Goal: Information Seeking & Learning: Learn about a topic

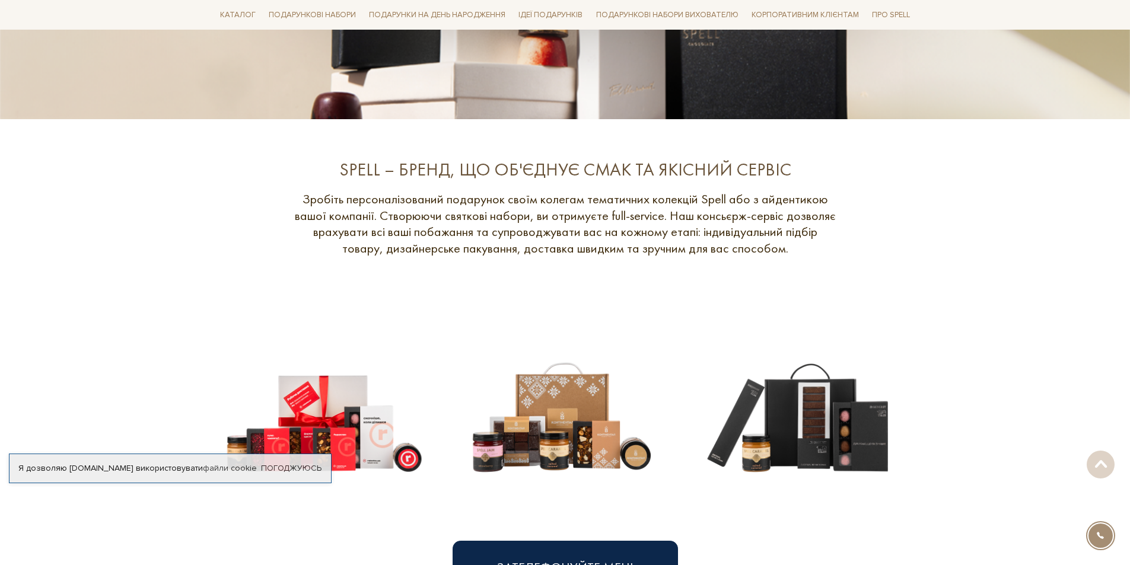
scroll to position [652, 0]
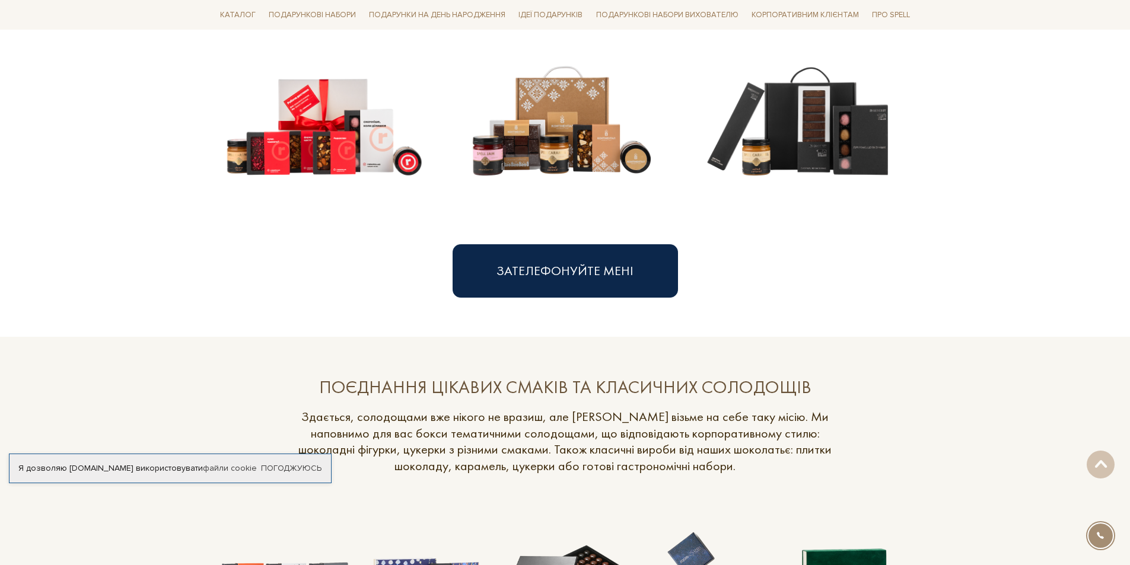
click at [298, 141] on img at bounding box center [324, 107] width 218 height 218
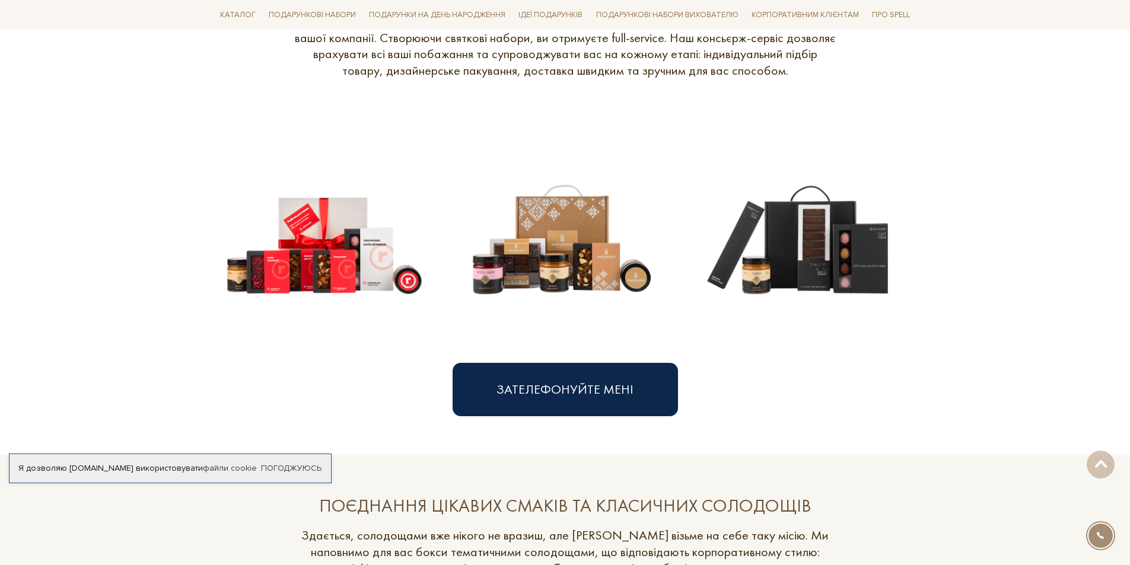
click at [342, 232] on img at bounding box center [324, 225] width 218 height 218
click at [581, 249] on img at bounding box center [561, 225] width 218 height 218
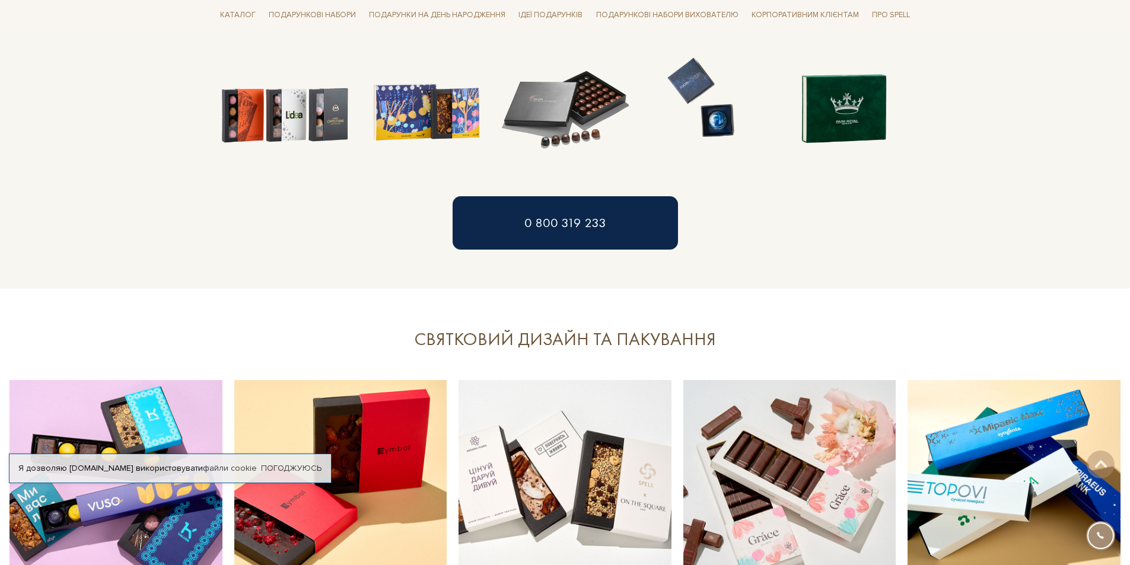
scroll to position [949, 0]
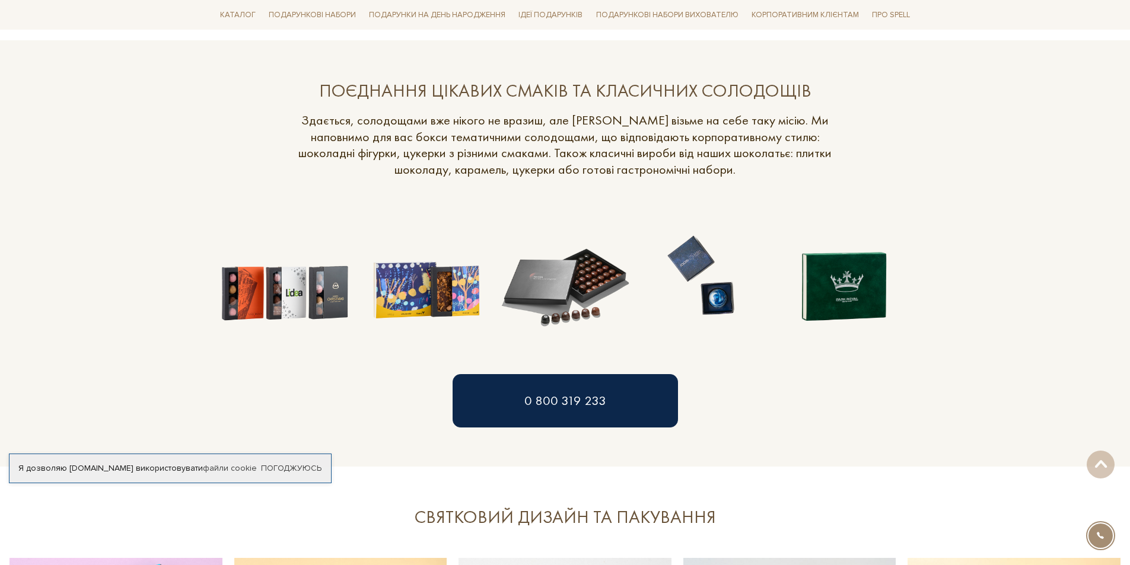
click at [839, 292] on img at bounding box center [845, 276] width 140 height 140
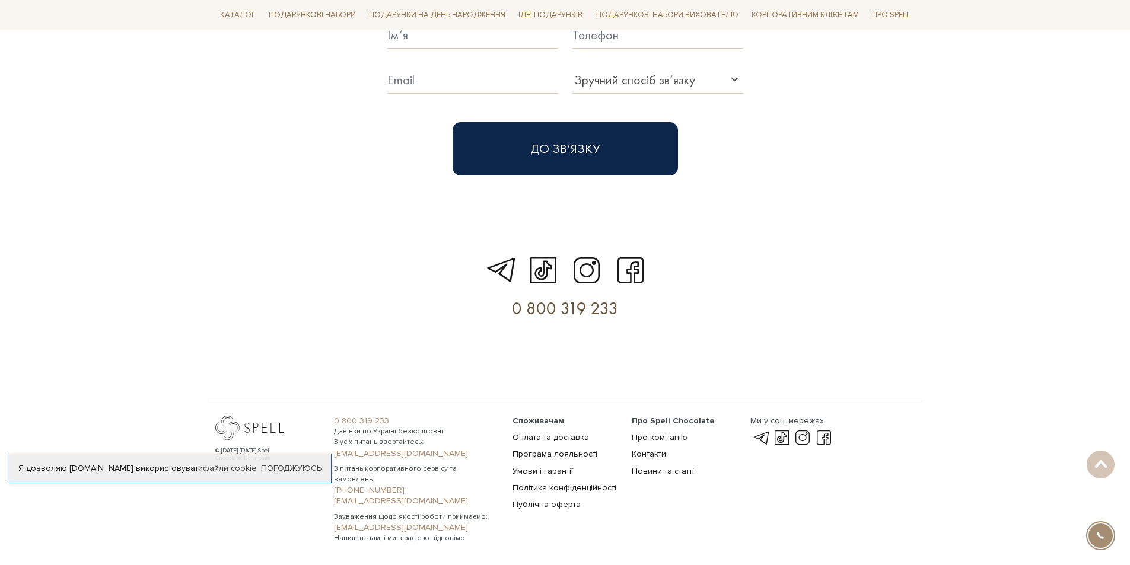
scroll to position [3437, 0]
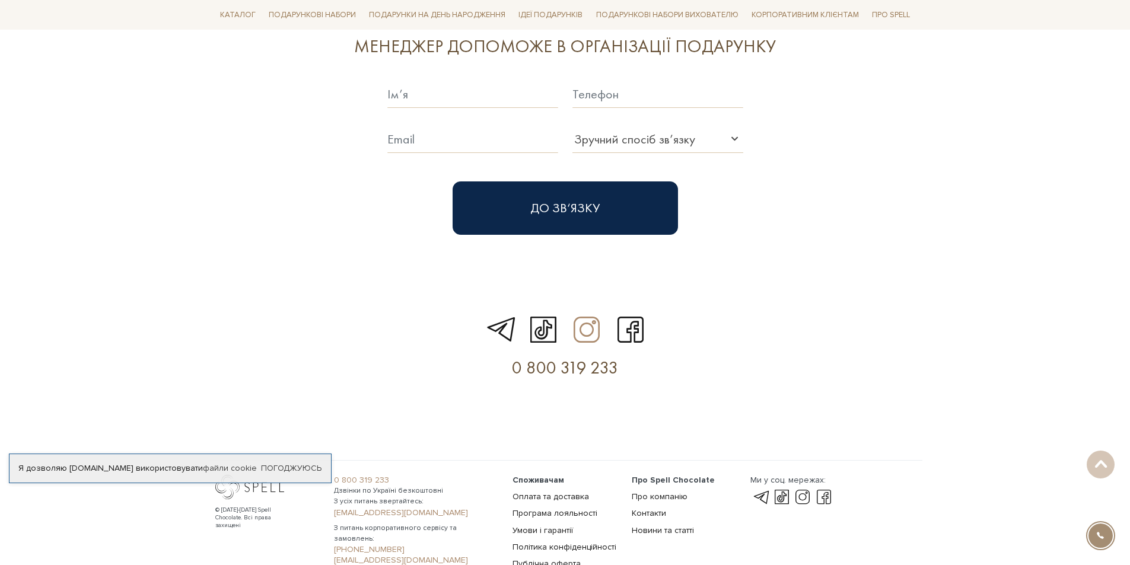
click at [591, 313] on link at bounding box center [587, 330] width 37 height 34
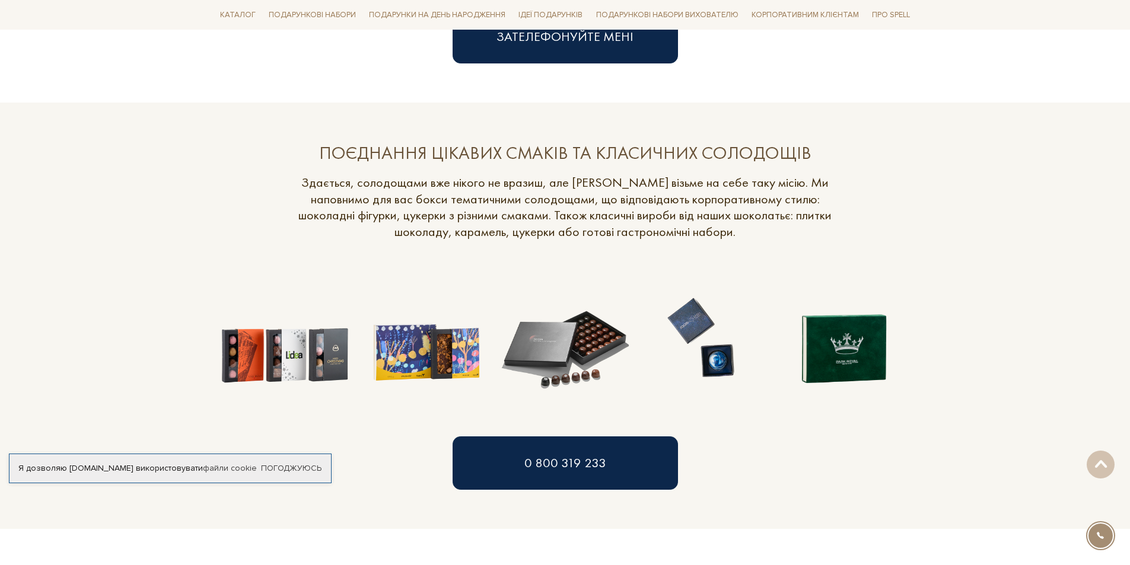
scroll to position [649, 0]
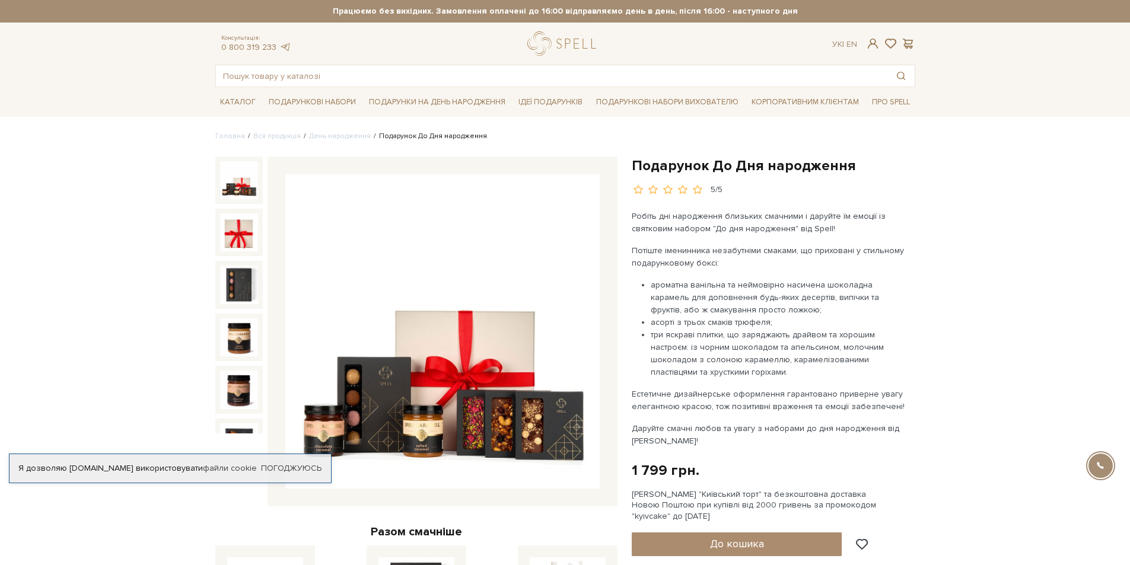
click at [471, 313] on img at bounding box center [442, 331] width 314 height 314
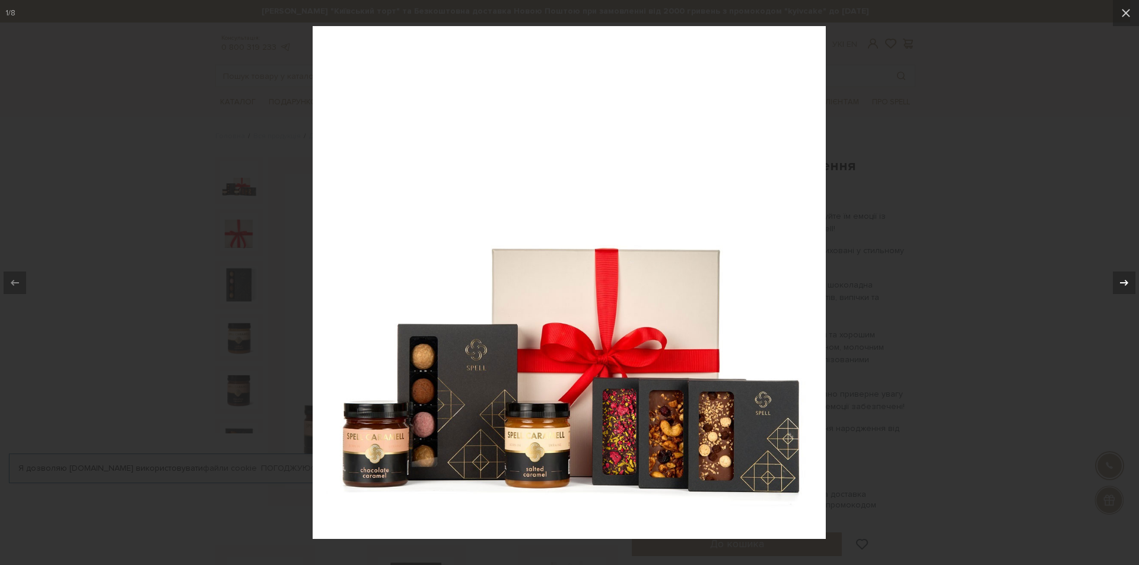
click at [1127, 285] on icon at bounding box center [1124, 283] width 14 height 14
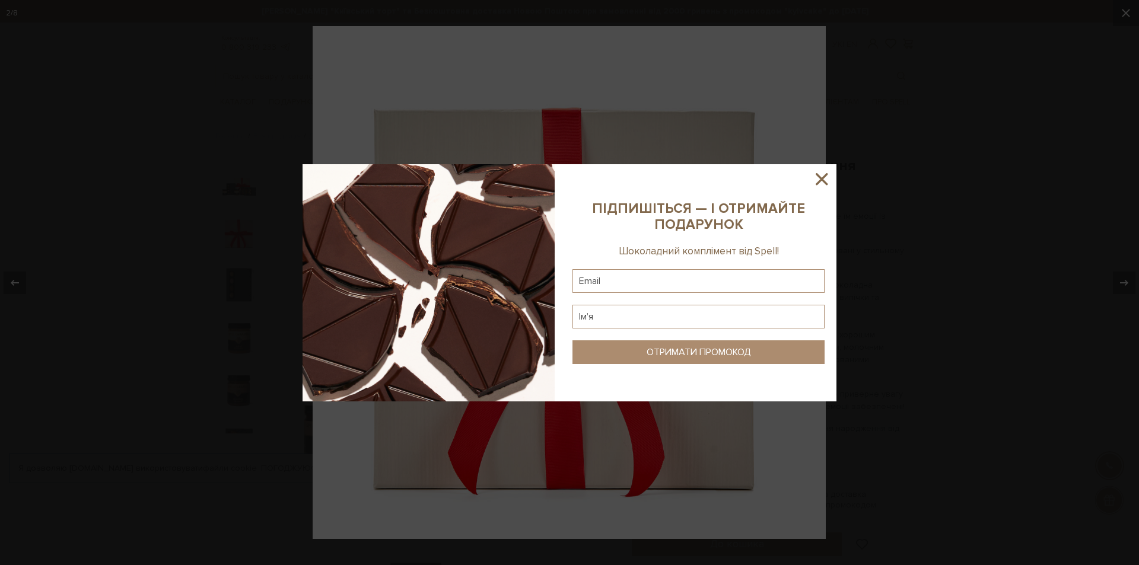
click at [814, 177] on icon at bounding box center [821, 179] width 20 height 20
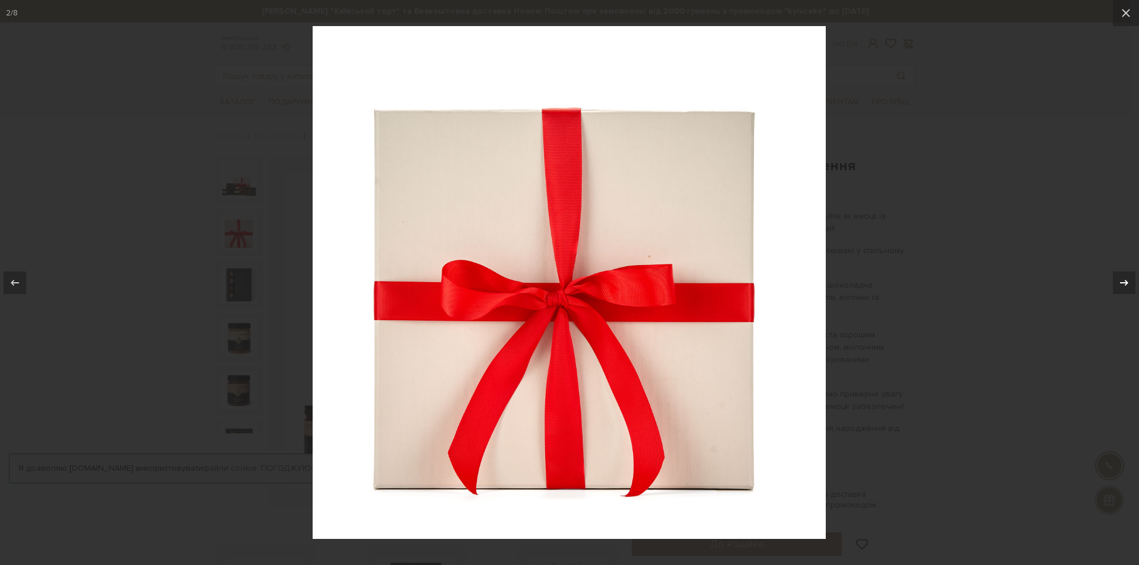
click at [1118, 277] on icon at bounding box center [1124, 283] width 14 height 14
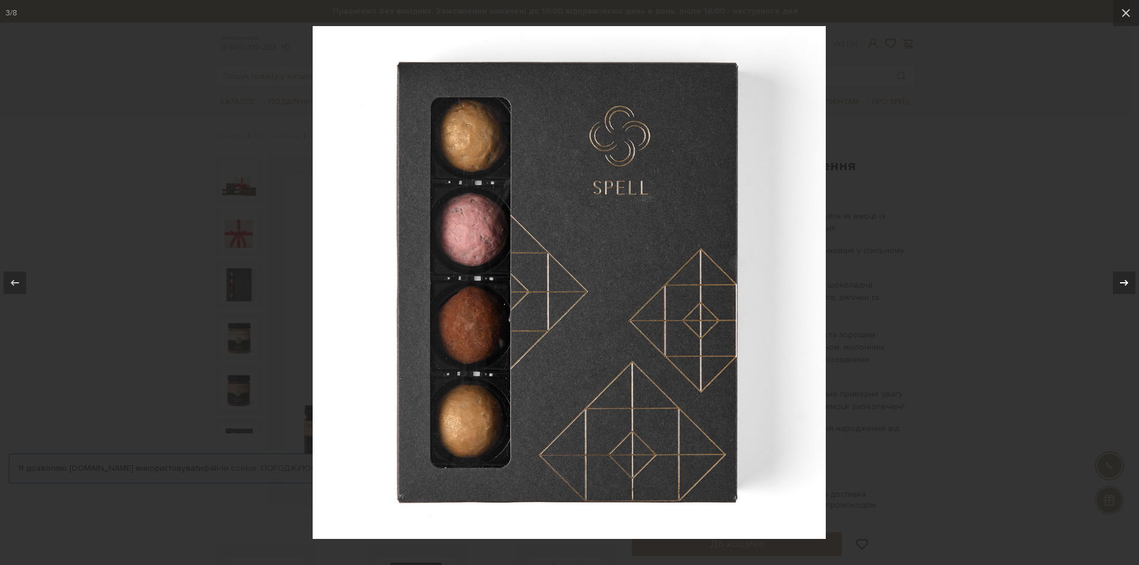
click at [1118, 277] on icon at bounding box center [1124, 283] width 14 height 14
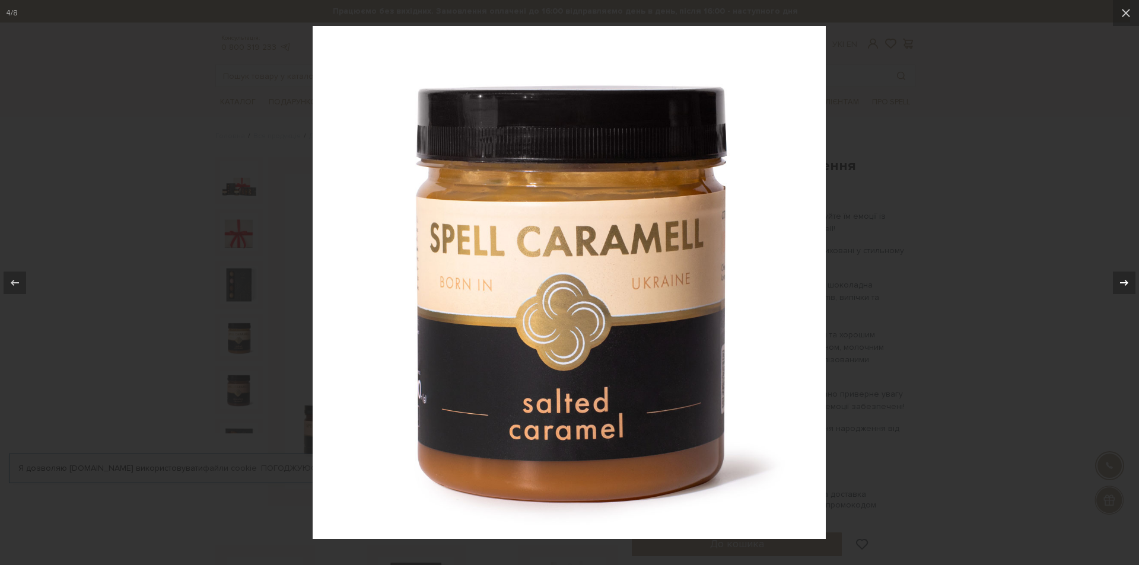
click at [1118, 277] on icon at bounding box center [1124, 283] width 14 height 14
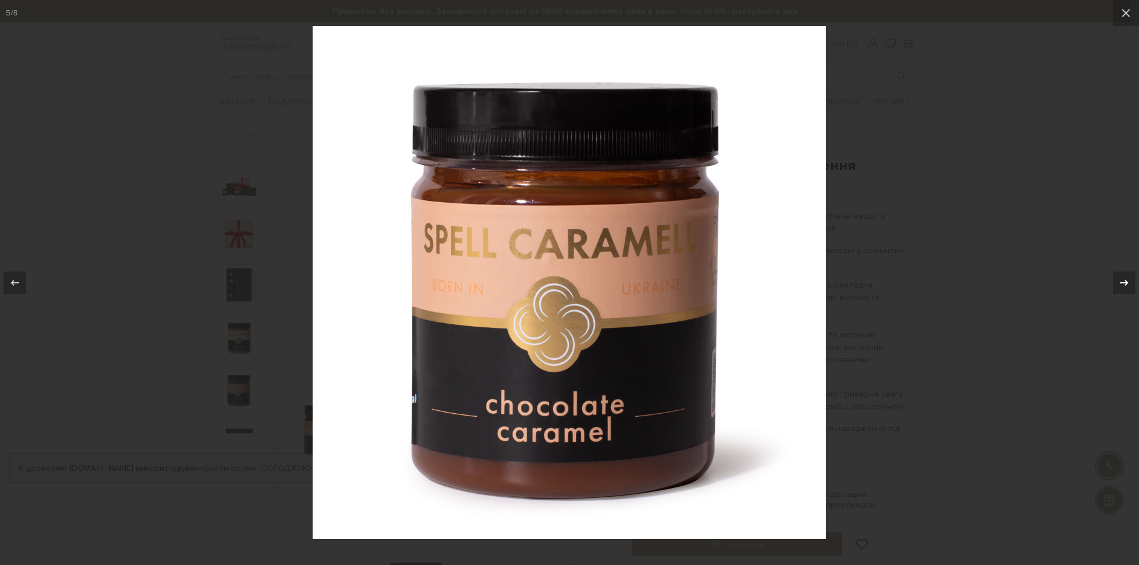
click at [1118, 277] on icon at bounding box center [1124, 283] width 14 height 14
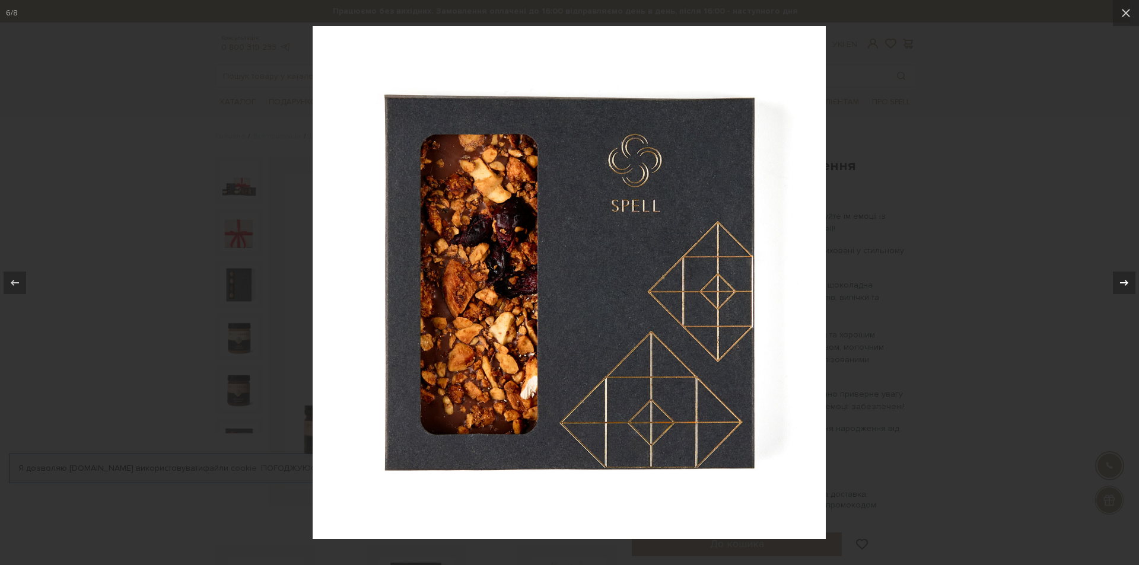
click at [1118, 277] on icon at bounding box center [1124, 283] width 14 height 14
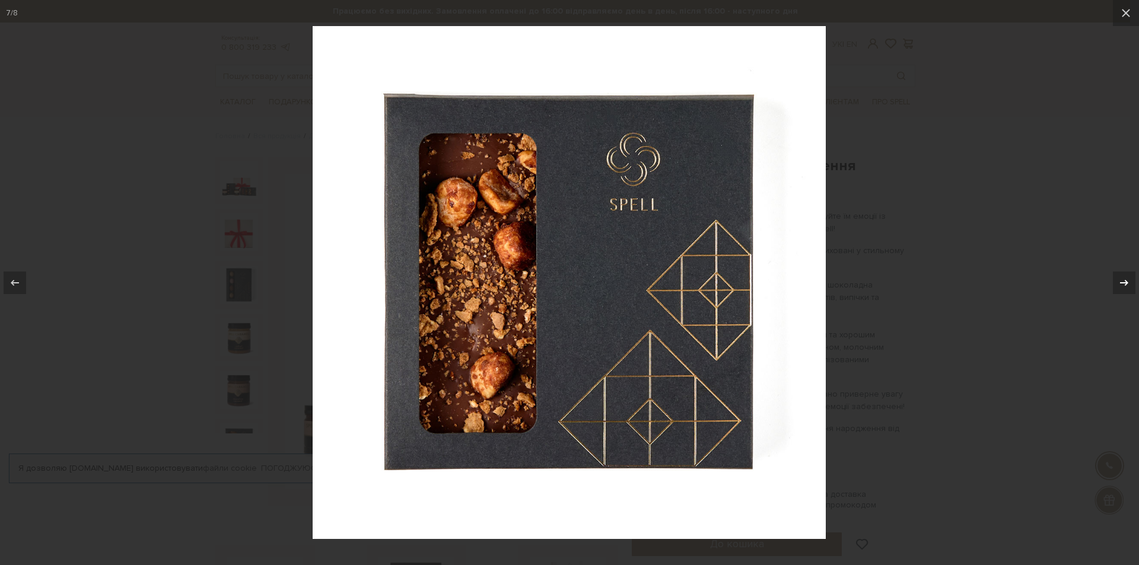
click at [1118, 277] on icon at bounding box center [1124, 283] width 14 height 14
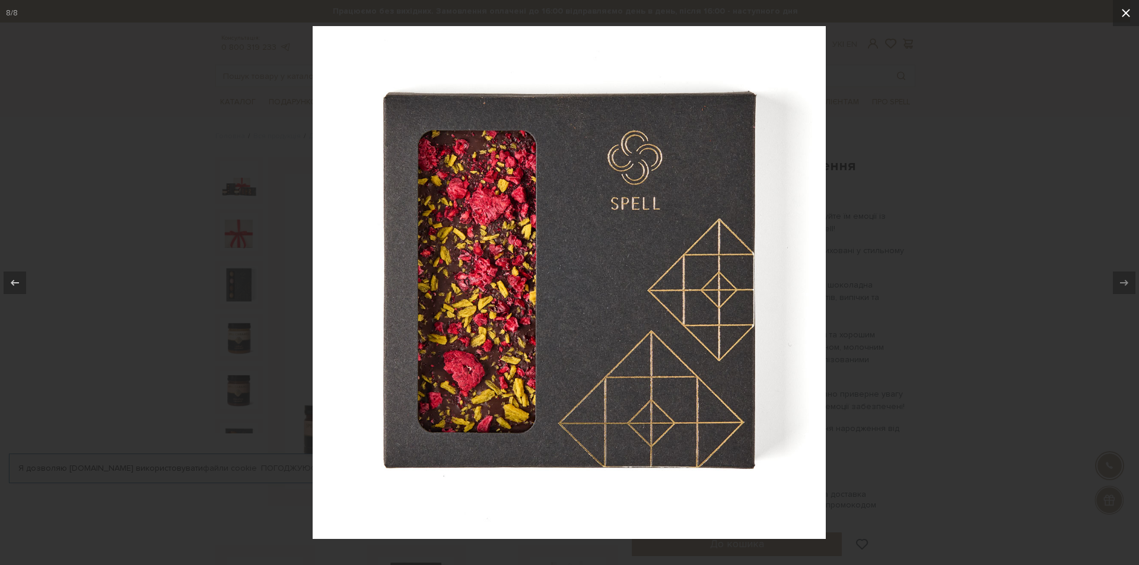
click at [1121, 17] on icon at bounding box center [1125, 13] width 14 height 14
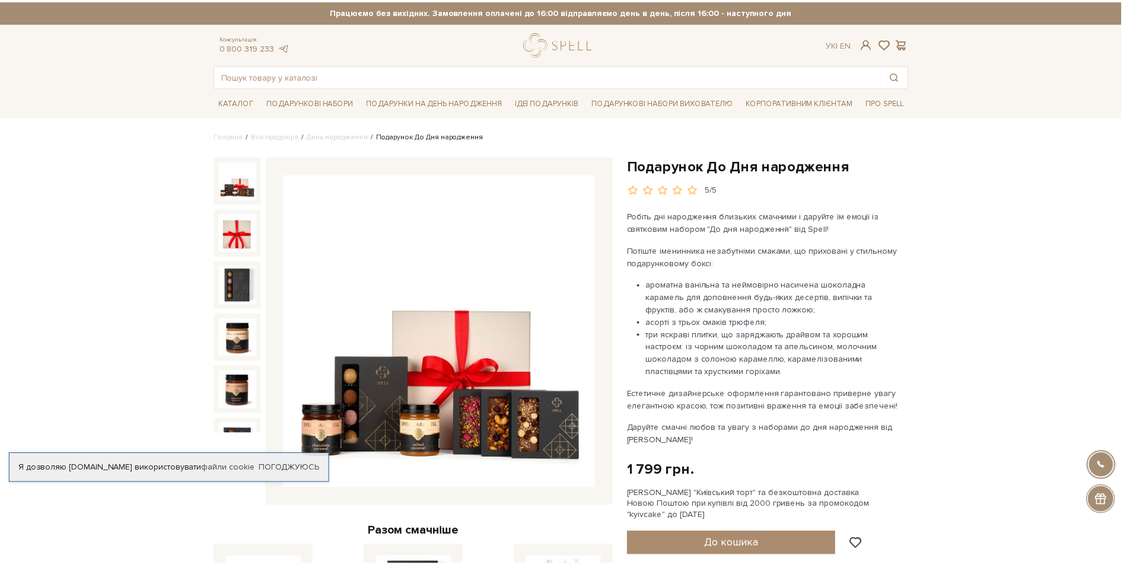
scroll to position [126, 0]
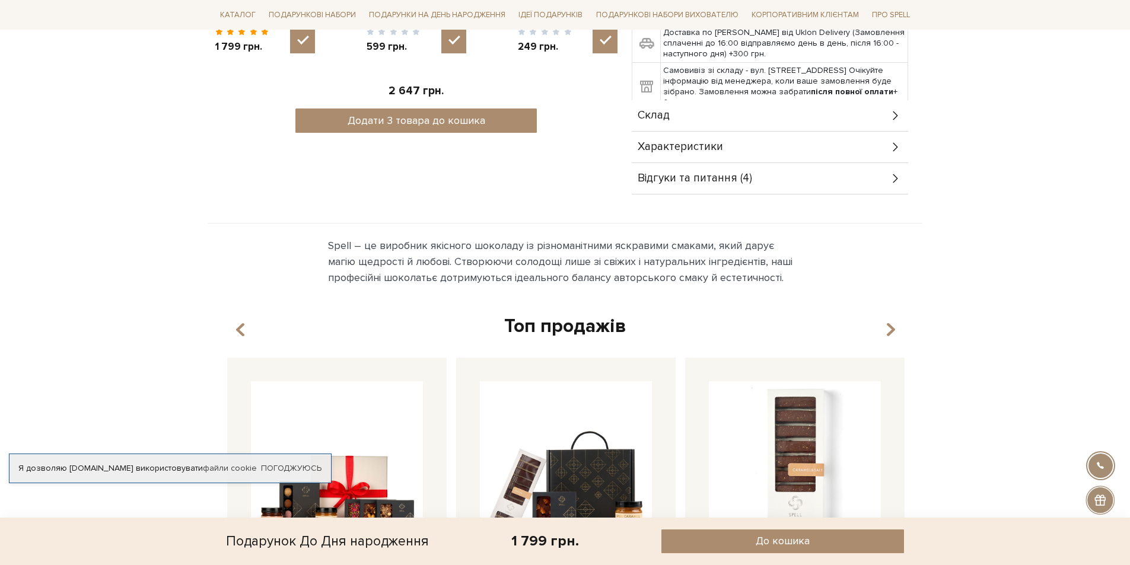
click at [1086, 180] on body "Подарункові набори SALE Корпоративним клієнтам Доставка і оплата Консультація: …" at bounding box center [565, 211] width 1130 height 1727
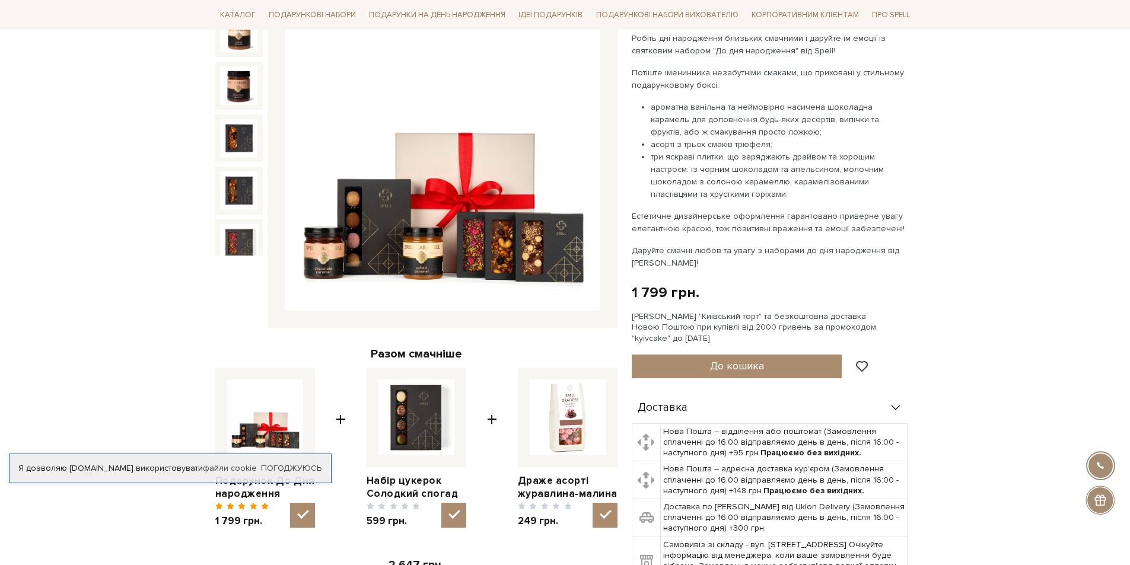
scroll to position [0, 0]
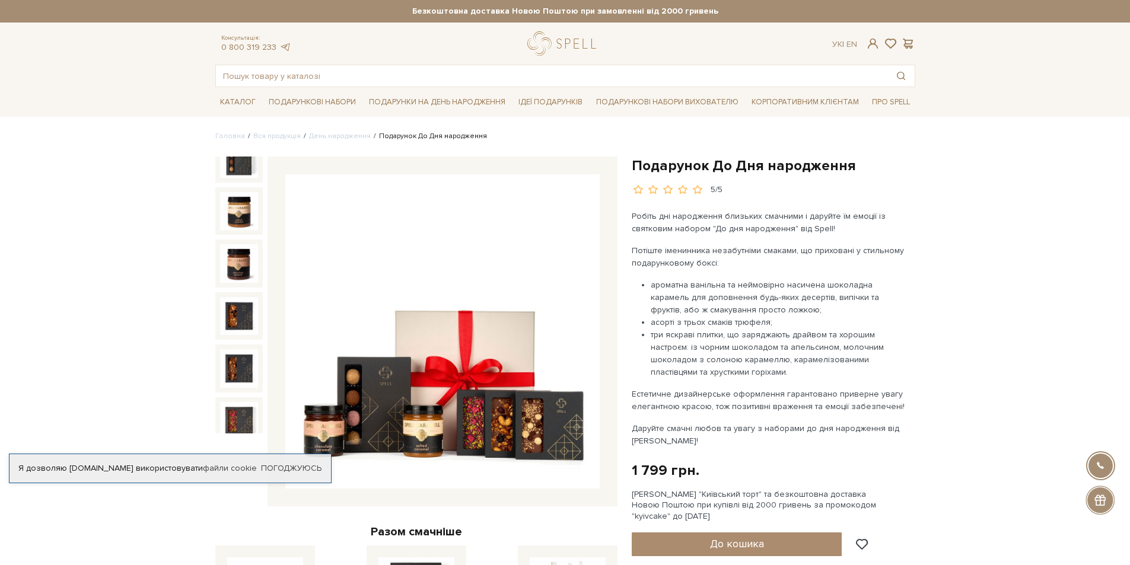
click at [465, 273] on img at bounding box center [442, 331] width 314 height 314
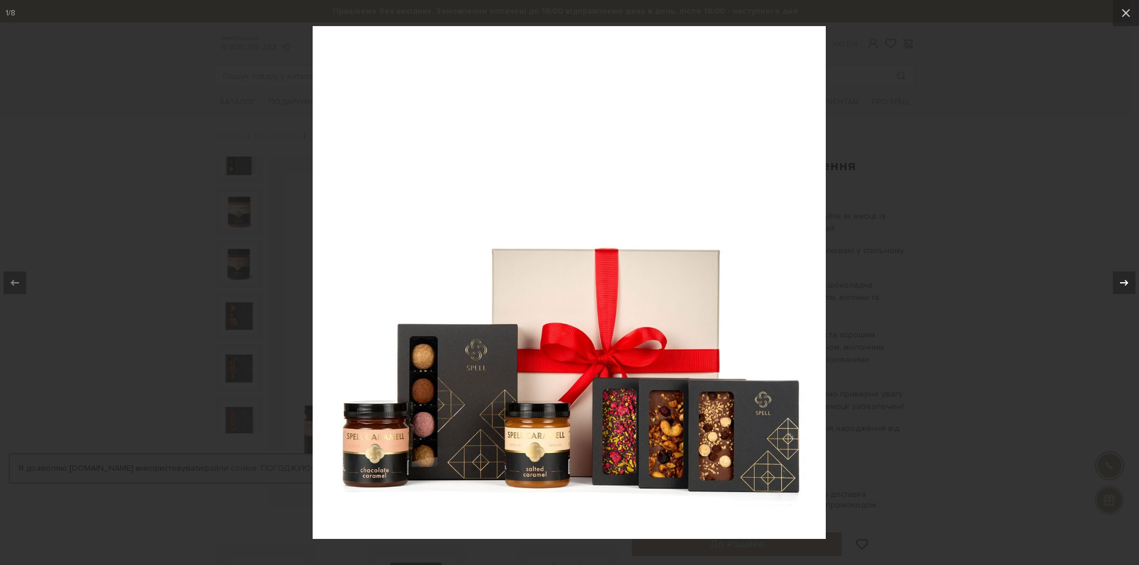
click at [1126, 286] on icon at bounding box center [1124, 283] width 14 height 14
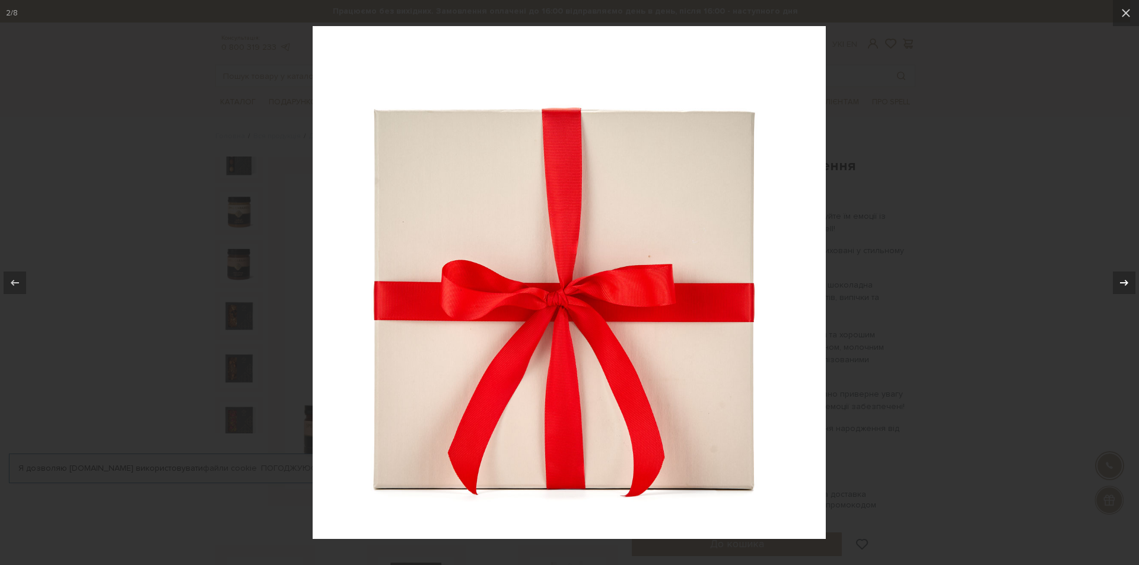
click at [1123, 281] on icon at bounding box center [1124, 283] width 14 height 14
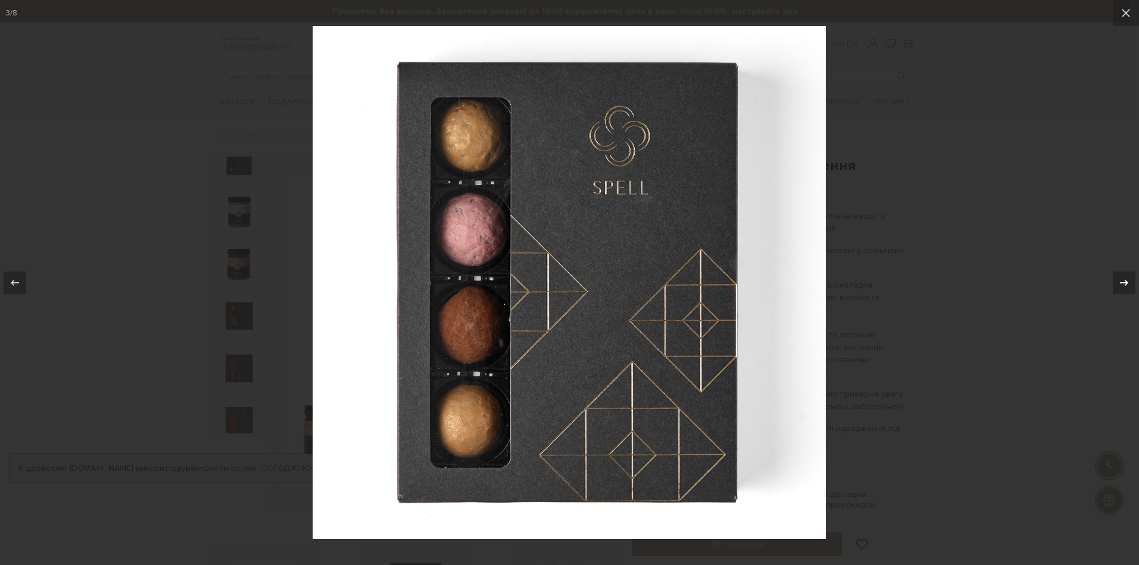
click at [1123, 281] on icon at bounding box center [1124, 283] width 14 height 14
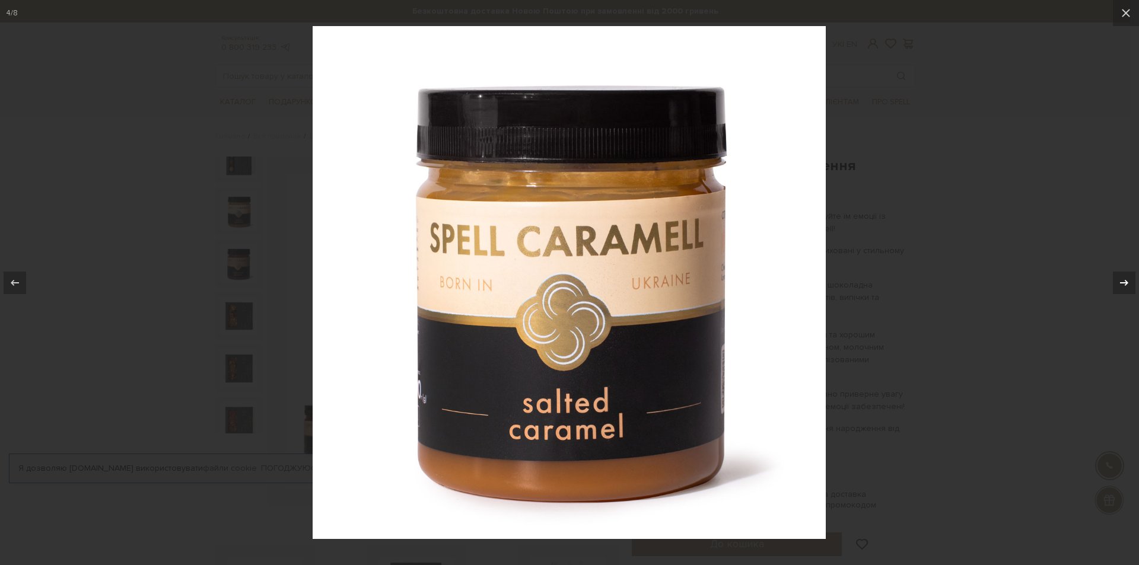
click at [1123, 281] on icon at bounding box center [1124, 283] width 14 height 14
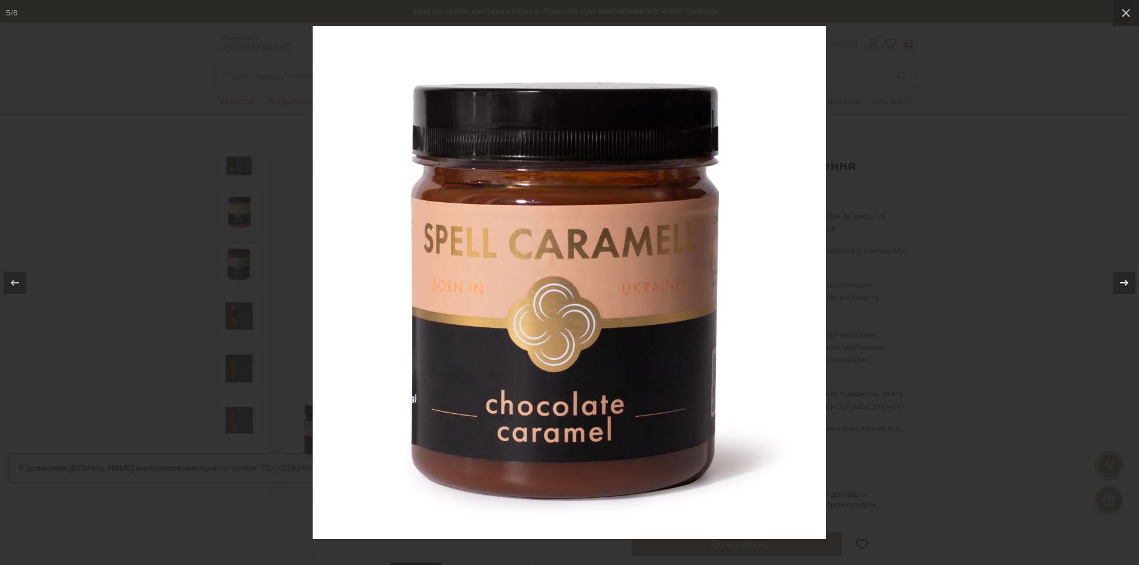
click at [1123, 281] on icon at bounding box center [1124, 283] width 14 height 14
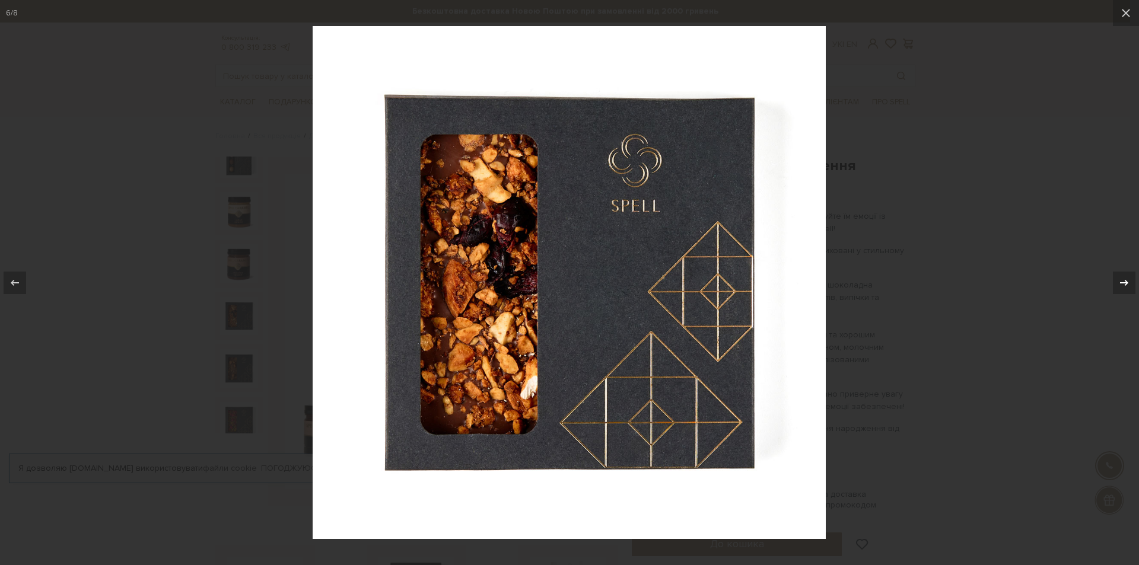
click at [1123, 281] on icon at bounding box center [1124, 283] width 14 height 14
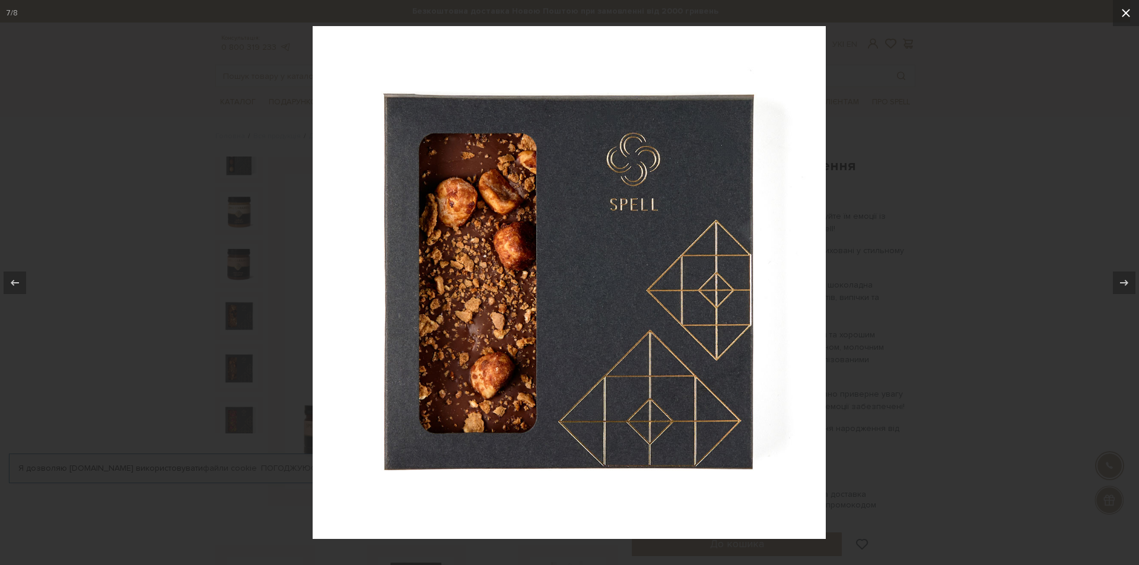
click at [1123, 13] on icon at bounding box center [1125, 13] width 14 height 14
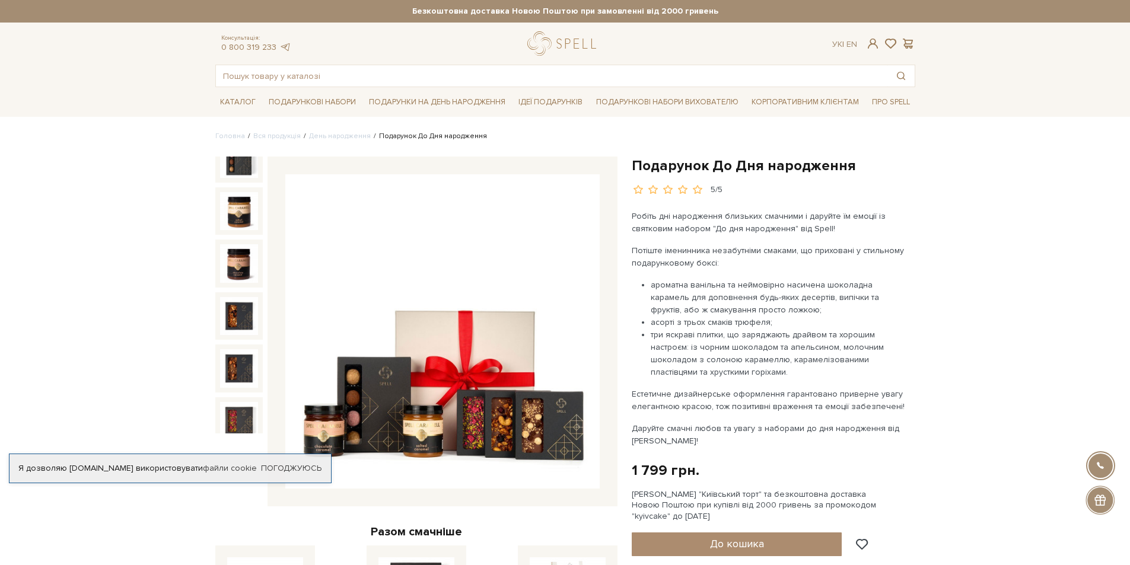
click at [559, 303] on img at bounding box center [442, 331] width 314 height 314
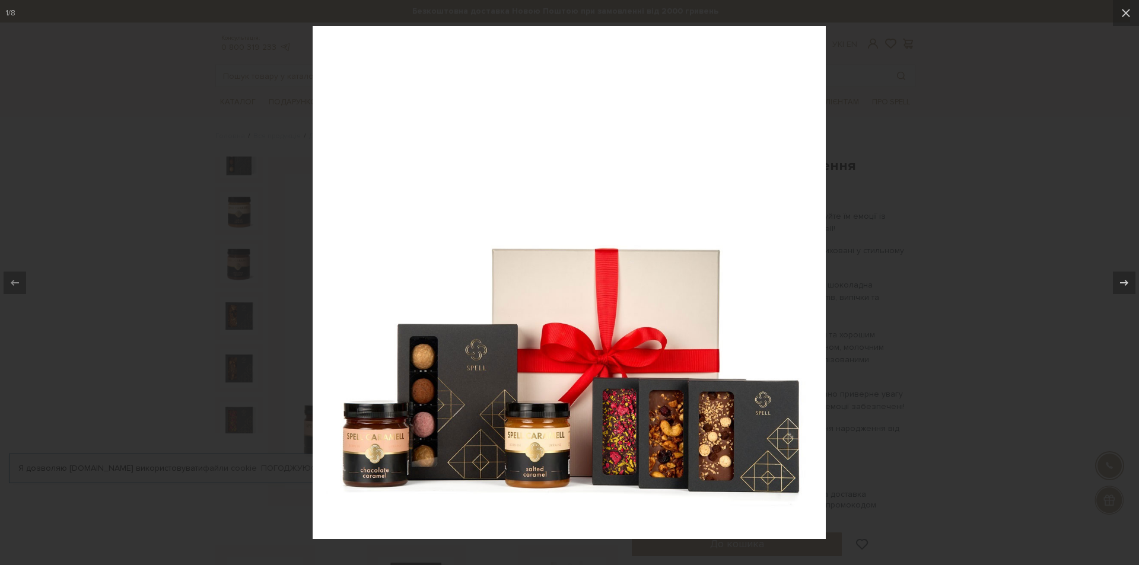
click at [493, 454] on img at bounding box center [569, 282] width 513 height 513
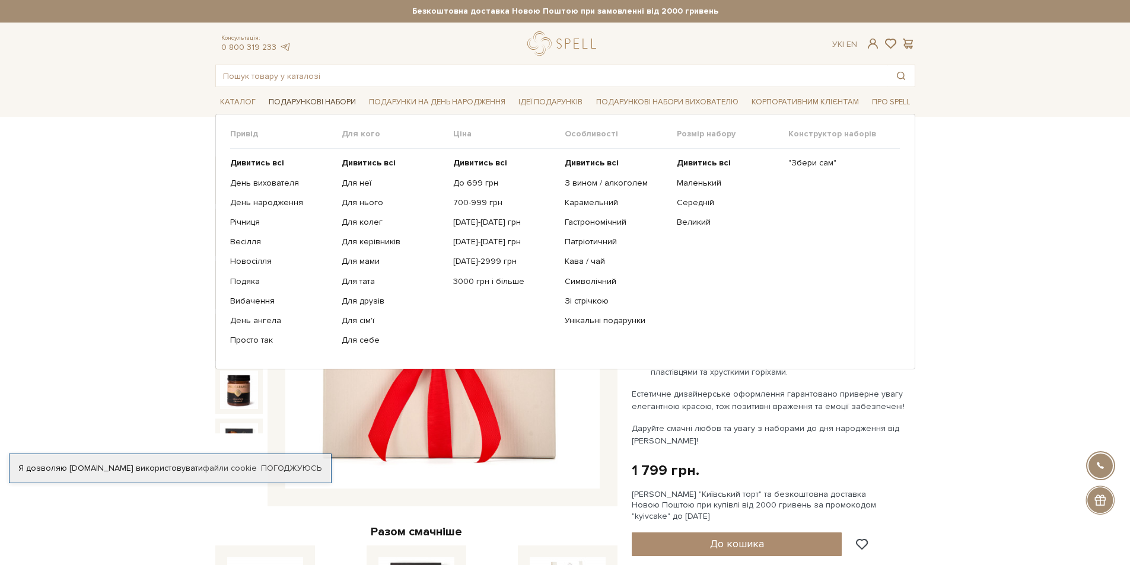
click at [275, 98] on link "Подарункові набори" at bounding box center [312, 102] width 97 height 18
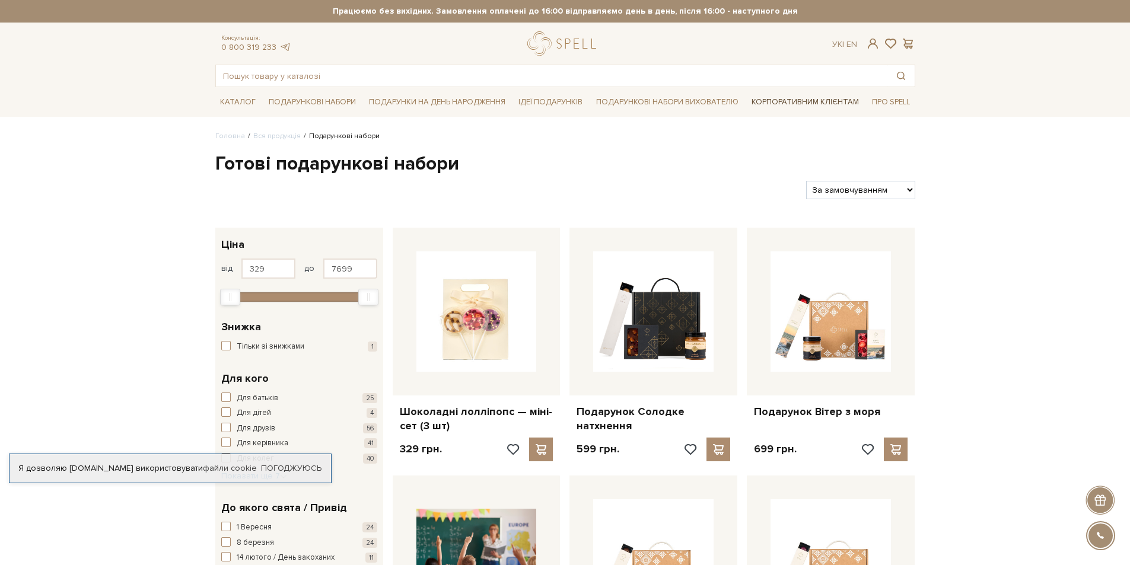
click at [782, 109] on link "Корпоративним клієнтам" at bounding box center [805, 102] width 117 height 20
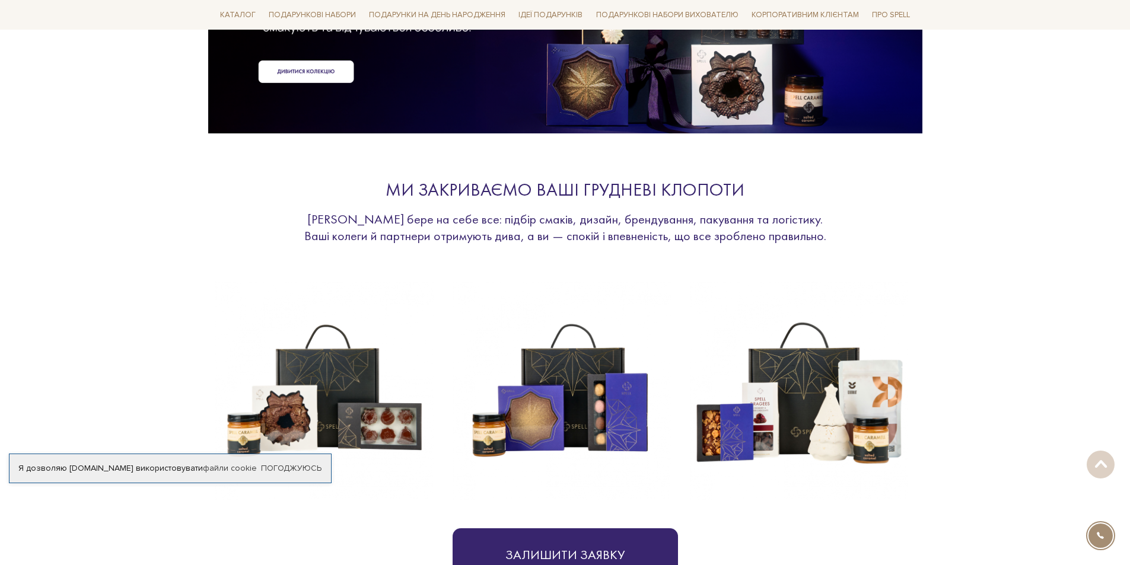
scroll to position [593, 0]
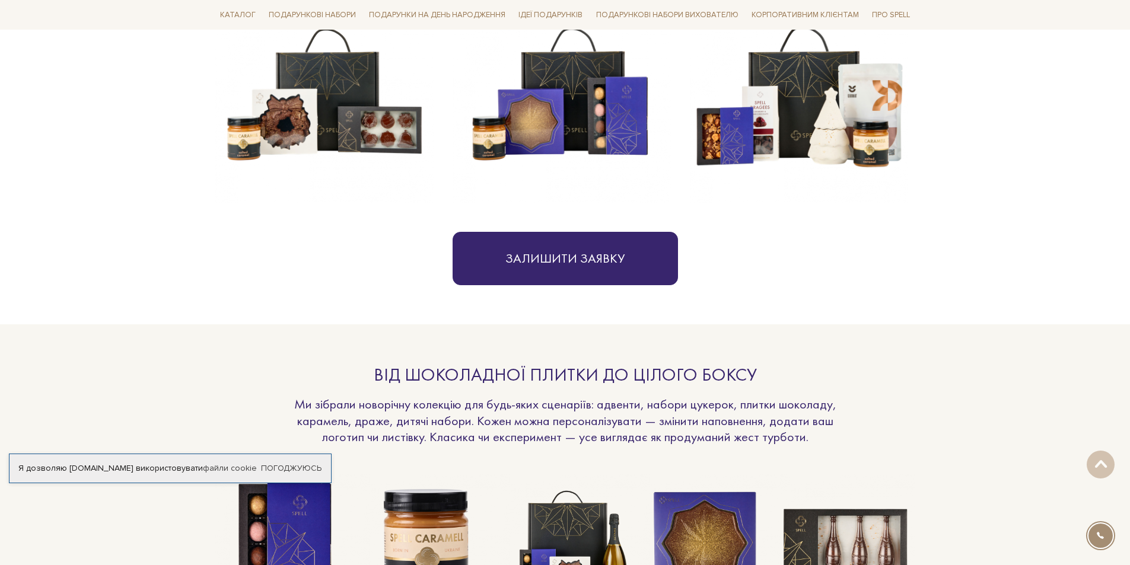
click at [802, 98] on img at bounding box center [799, 94] width 218 height 218
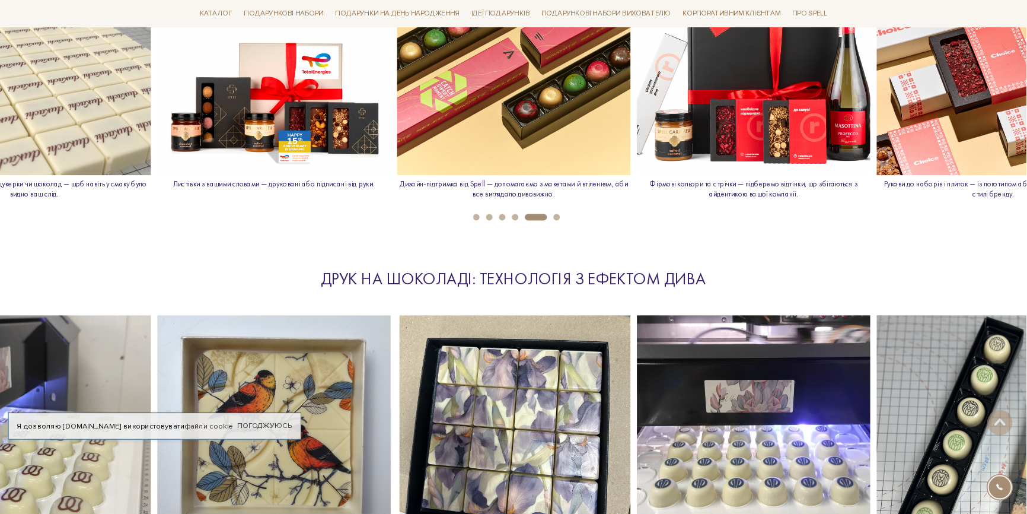
scroll to position [1364, 0]
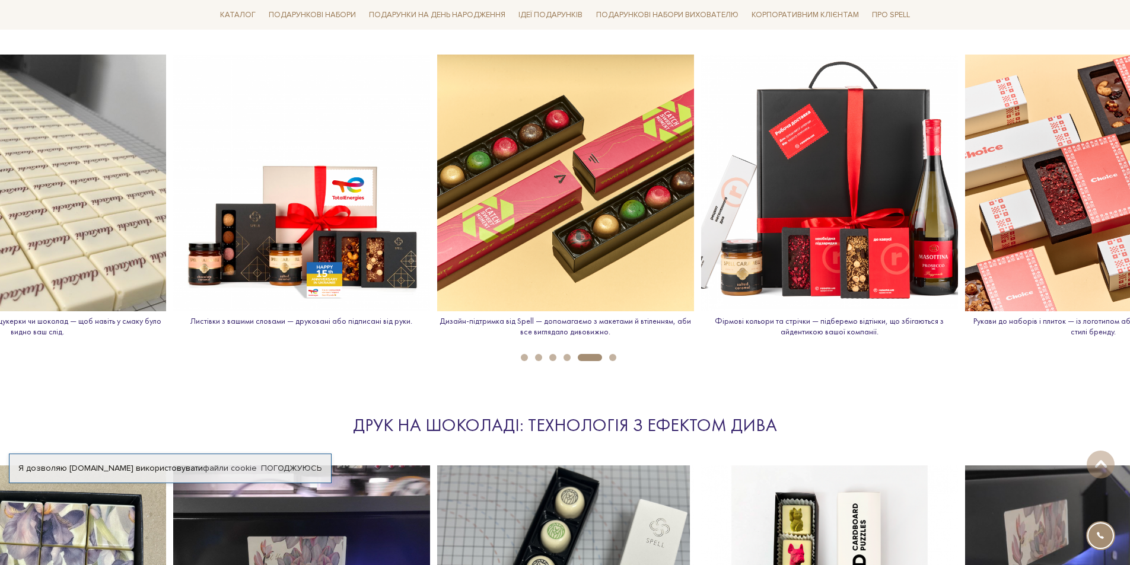
drag, startPoint x: 806, startPoint y: 234, endPoint x: 428, endPoint y: 180, distance: 381.6
click at [428, 180] on div "Нанесення логотипа на цукерки чи шоколад — щоб навіть у смаку було видно ваш сл…" at bounding box center [433, 201] width 4222 height 292
click at [876, 231] on img at bounding box center [829, 183] width 257 height 257
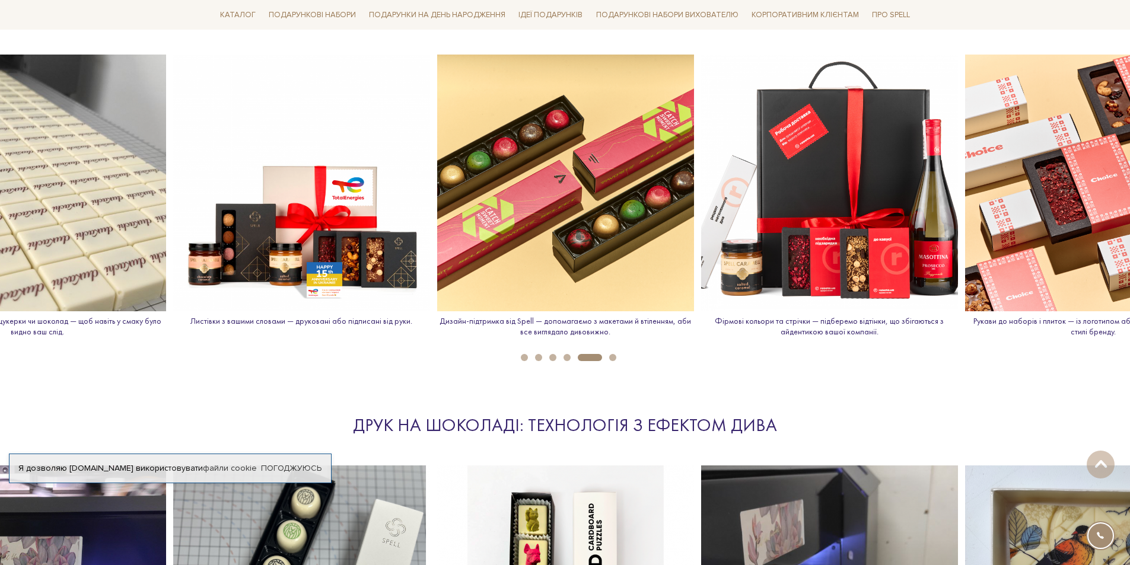
click at [818, 329] on p "Фірмові кольори та стрічки — підберемо відтінки, що збігаються з айдентикою ваш…" at bounding box center [829, 326] width 257 height 21
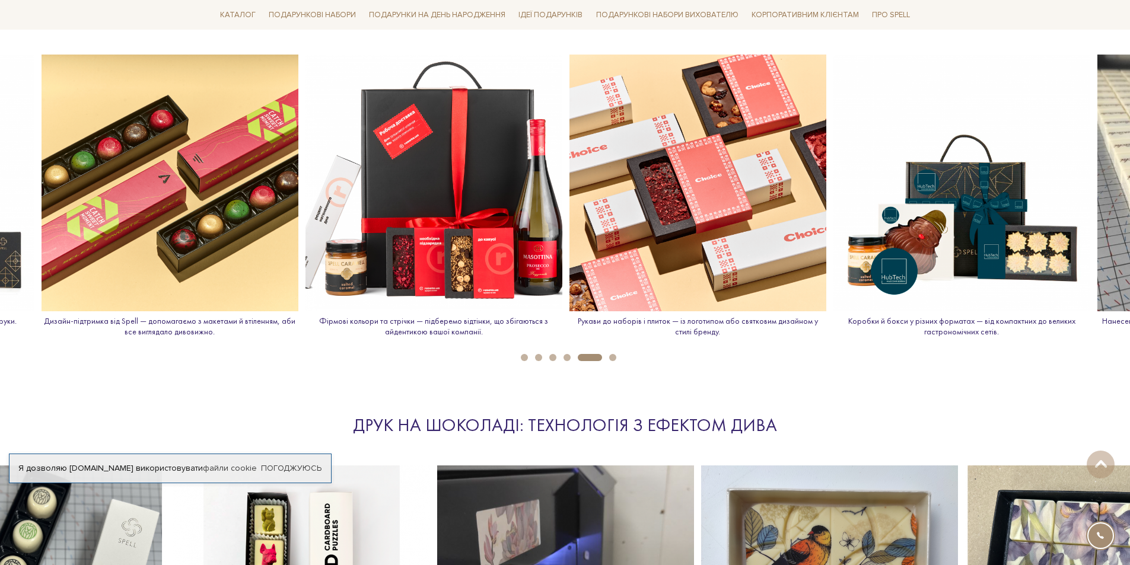
drag, startPoint x: 1099, startPoint y: 197, endPoint x: 557, endPoint y: 165, distance: 543.0
click at [569, 166] on img at bounding box center [697, 183] width 257 height 257
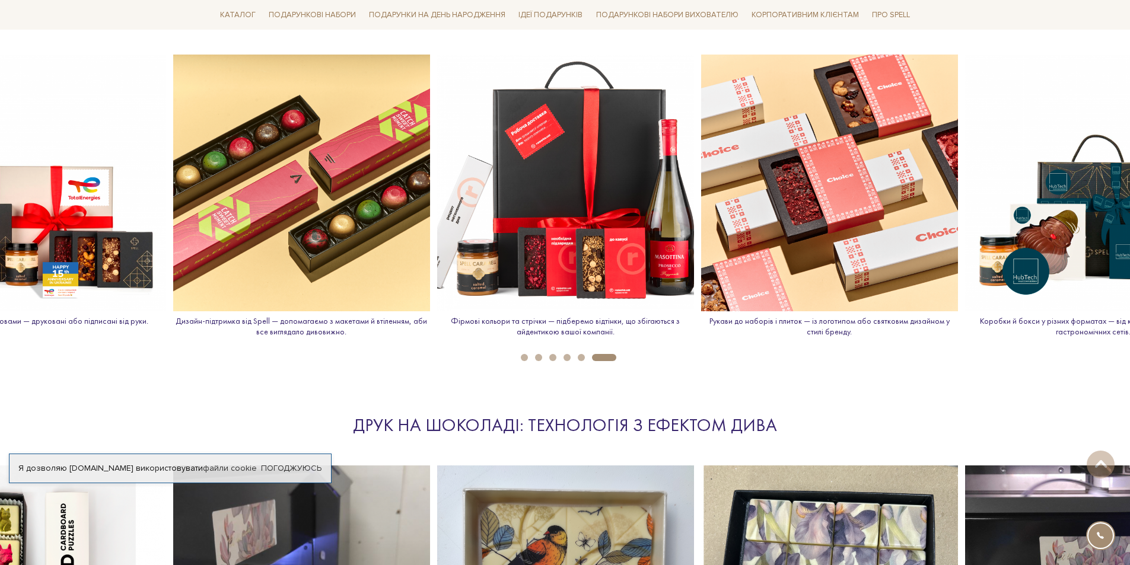
drag, startPoint x: 1065, startPoint y: 226, endPoint x: 710, endPoint y: 183, distance: 357.8
click at [965, 186] on img at bounding box center [1093, 183] width 257 height 257
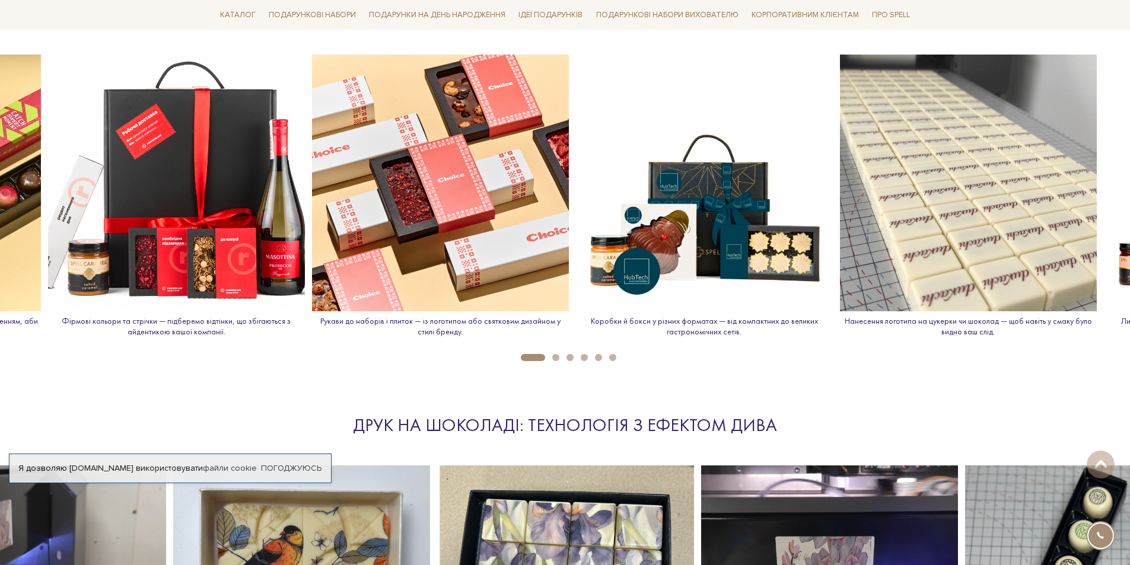
drag, startPoint x: 912, startPoint y: 224, endPoint x: 776, endPoint y: 206, distance: 137.6
click at [776, 206] on img at bounding box center [704, 183] width 257 height 257
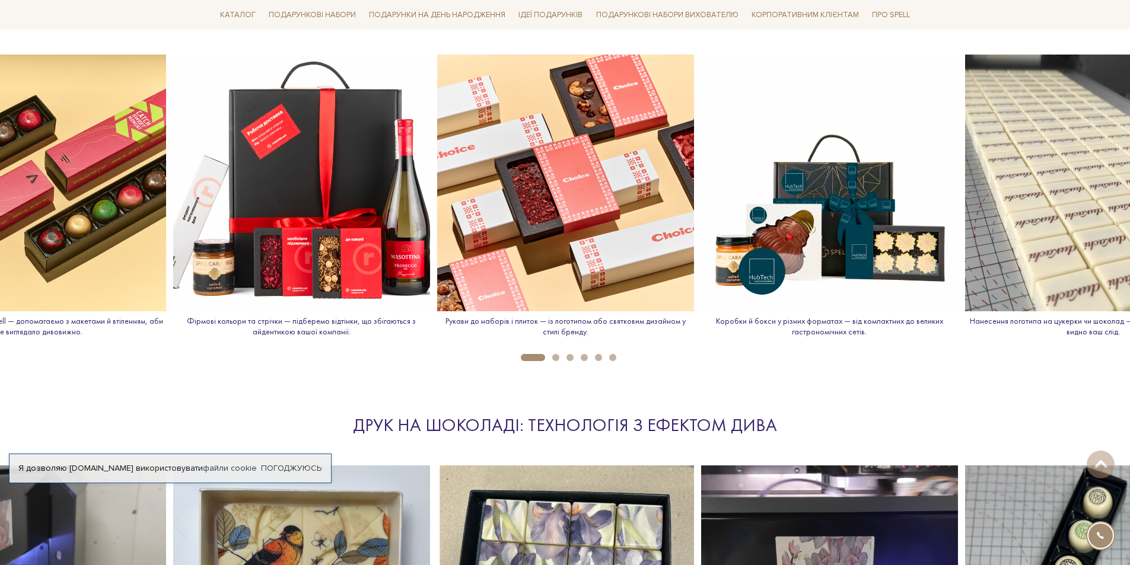
drag, startPoint x: 597, startPoint y: 174, endPoint x: 544, endPoint y: 168, distance: 53.1
click at [701, 168] on img at bounding box center [829, 183] width 257 height 257
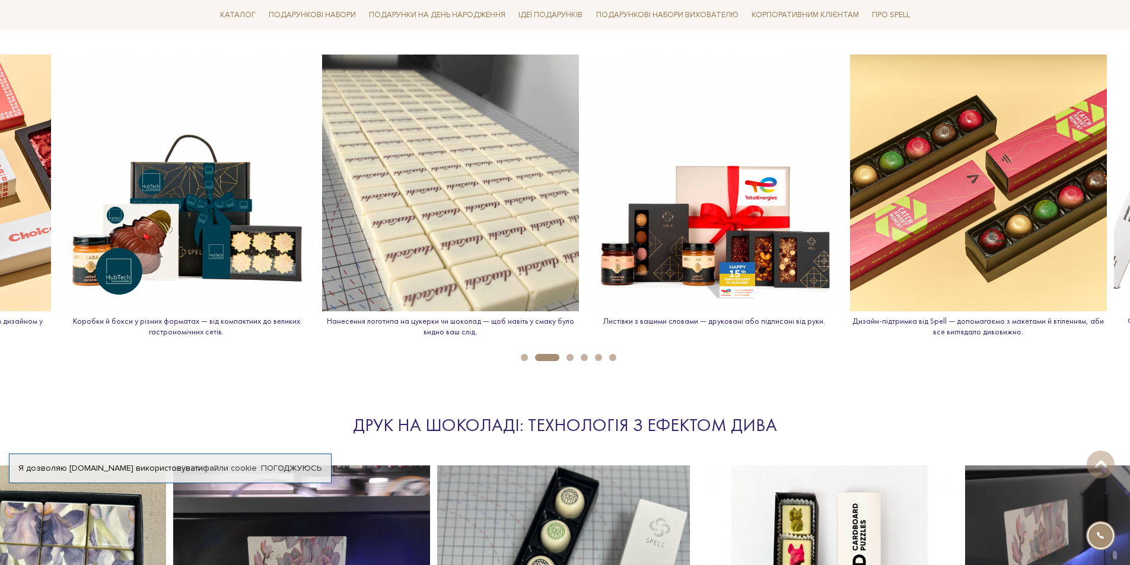
drag, startPoint x: 773, startPoint y: 215, endPoint x: 348, endPoint y: 197, distance: 425.5
click at [349, 196] on img at bounding box center [450, 183] width 257 height 257
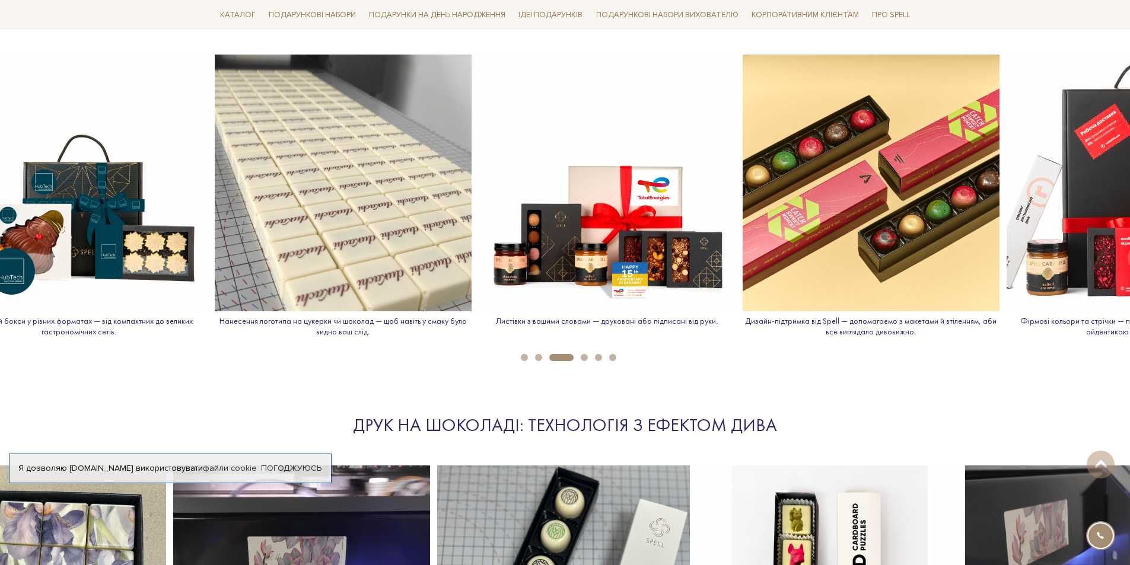
drag, startPoint x: 1067, startPoint y: 175, endPoint x: 185, endPoint y: 175, distance: 881.8
click at [742, 175] on img at bounding box center [870, 183] width 257 height 257
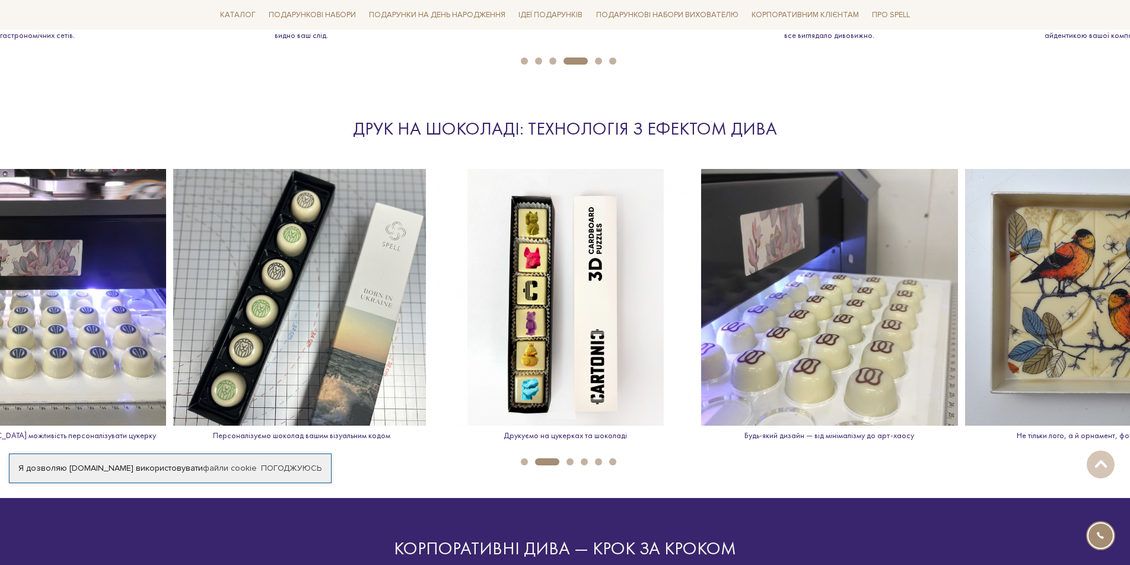
scroll to position [1720, 0]
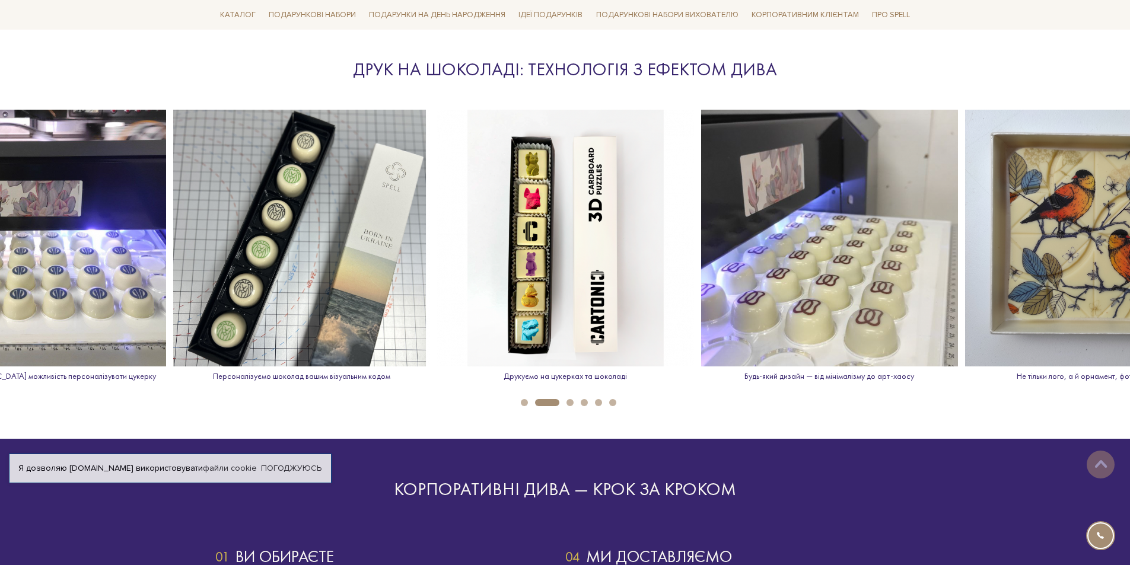
drag, startPoint x: 881, startPoint y: 294, endPoint x: 309, endPoint y: 242, distance: 574.6
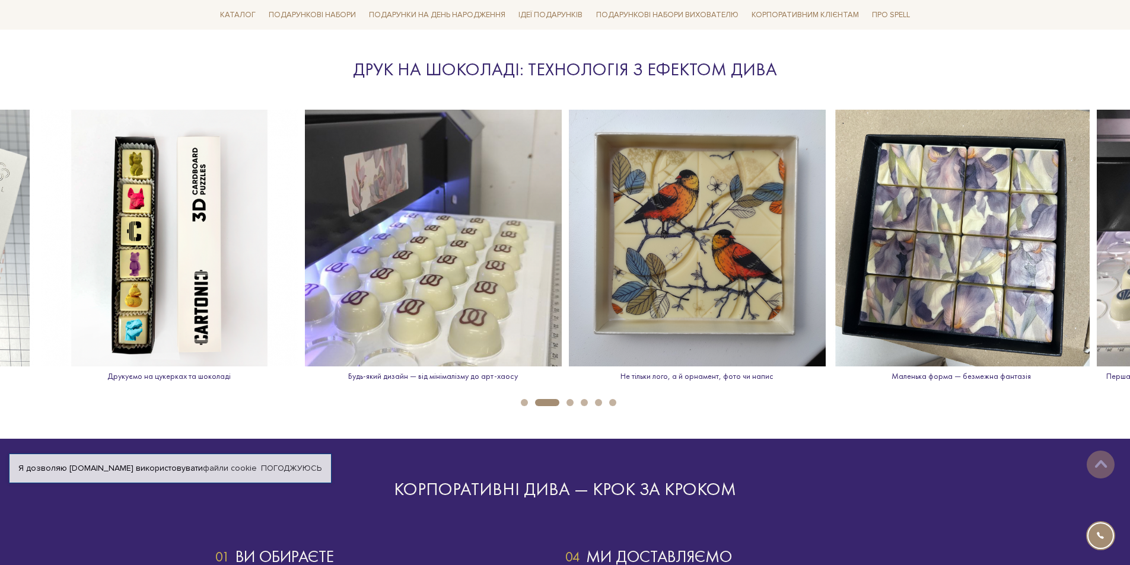
drag, startPoint x: 291, startPoint y: 263, endPoint x: 0, endPoint y: 260, distance: 291.2
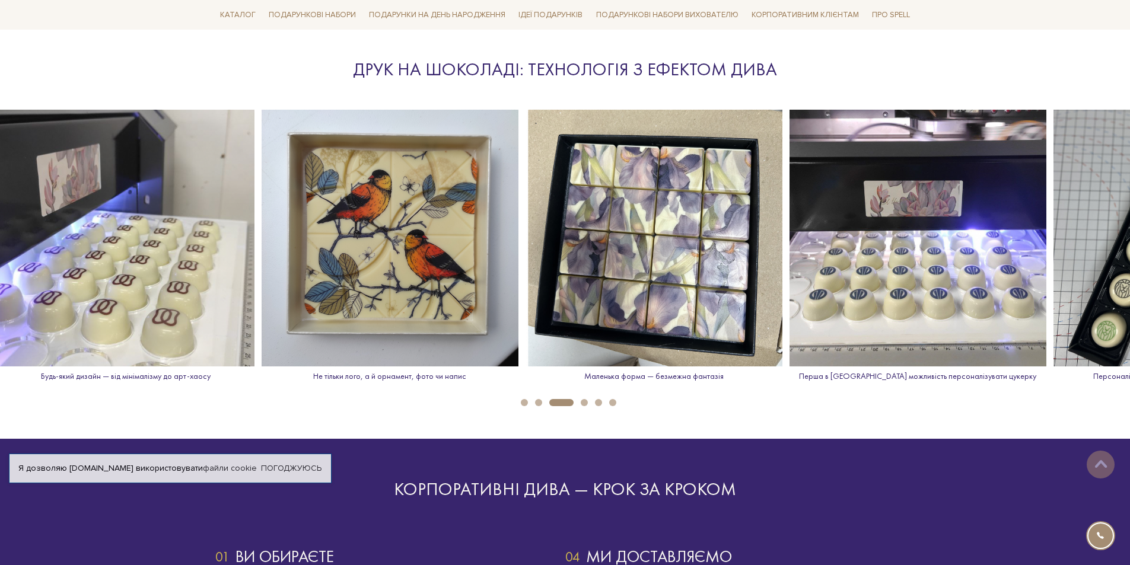
drag, startPoint x: 1089, startPoint y: 246, endPoint x: 542, endPoint y: 256, distance: 546.8
click at [550, 256] on img at bounding box center [653, 238] width 257 height 257
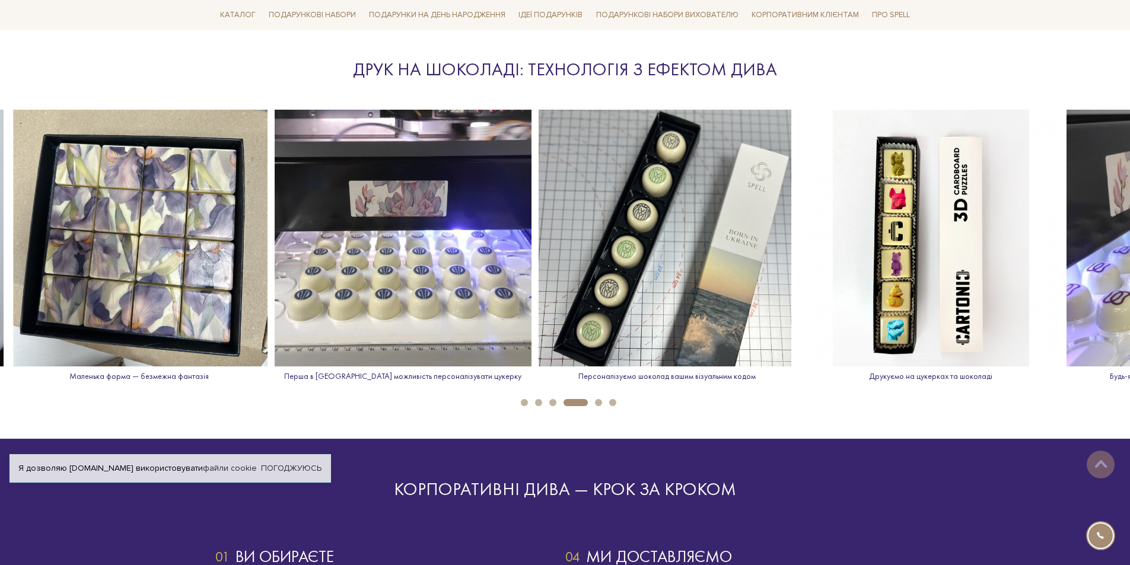
drag, startPoint x: 1000, startPoint y: 244, endPoint x: 304, endPoint y: 218, distance: 696.1
click at [304, 218] on img at bounding box center [403, 238] width 257 height 257
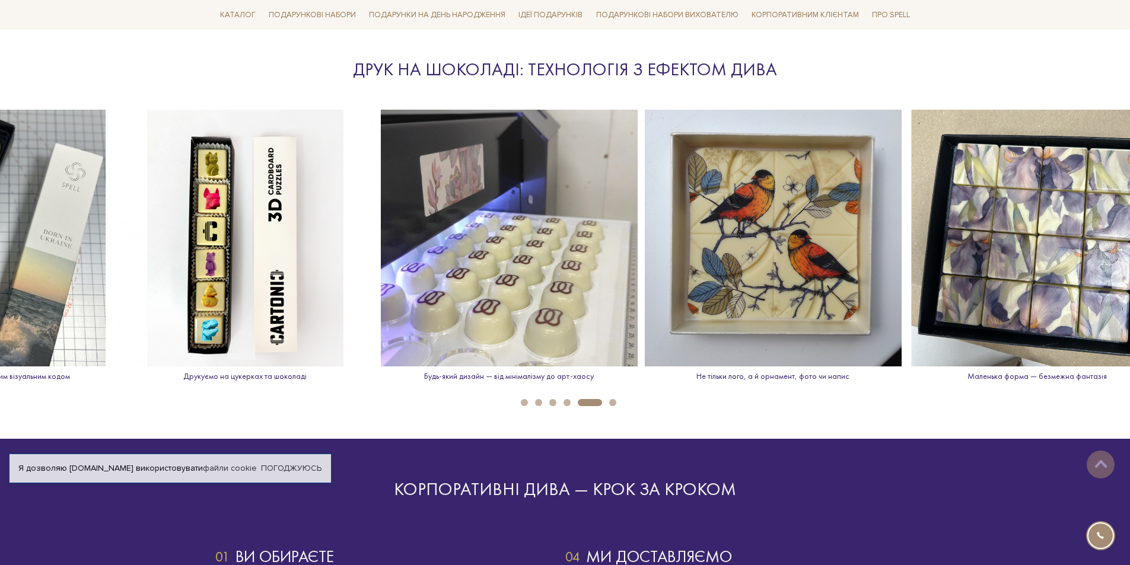
drag, startPoint x: 929, startPoint y: 247, endPoint x: 0, endPoint y: 320, distance: 931.6
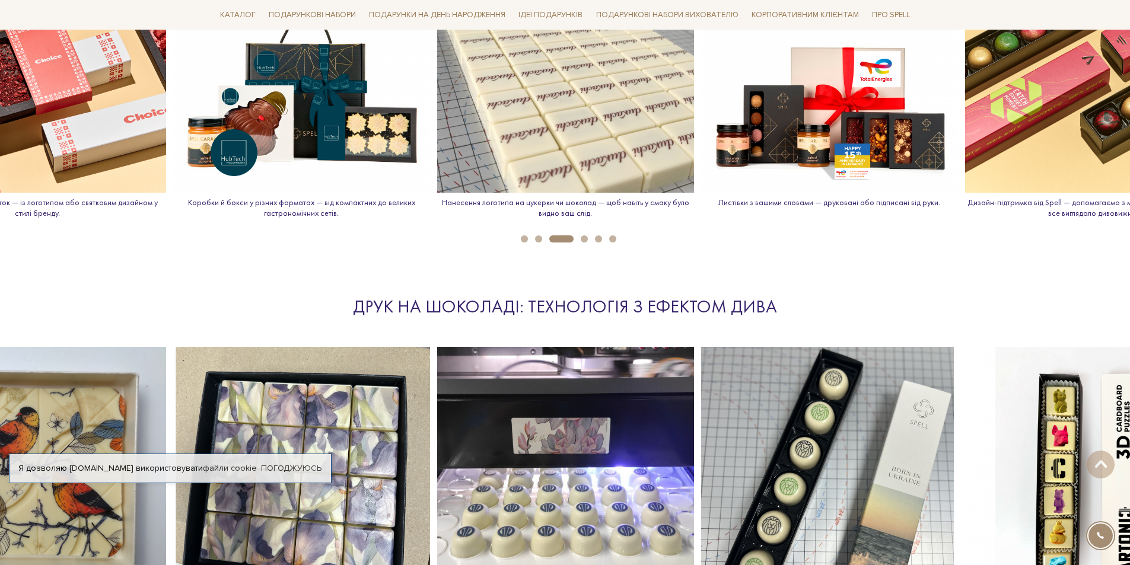
scroll to position [1186, 0]
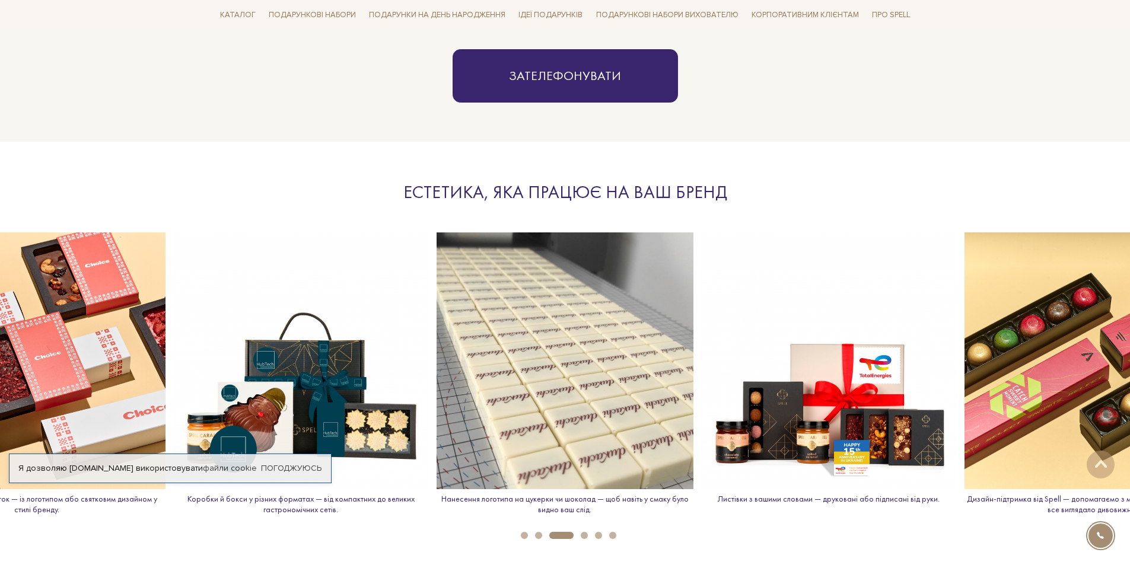
click at [308, 359] on img at bounding box center [301, 360] width 257 height 257
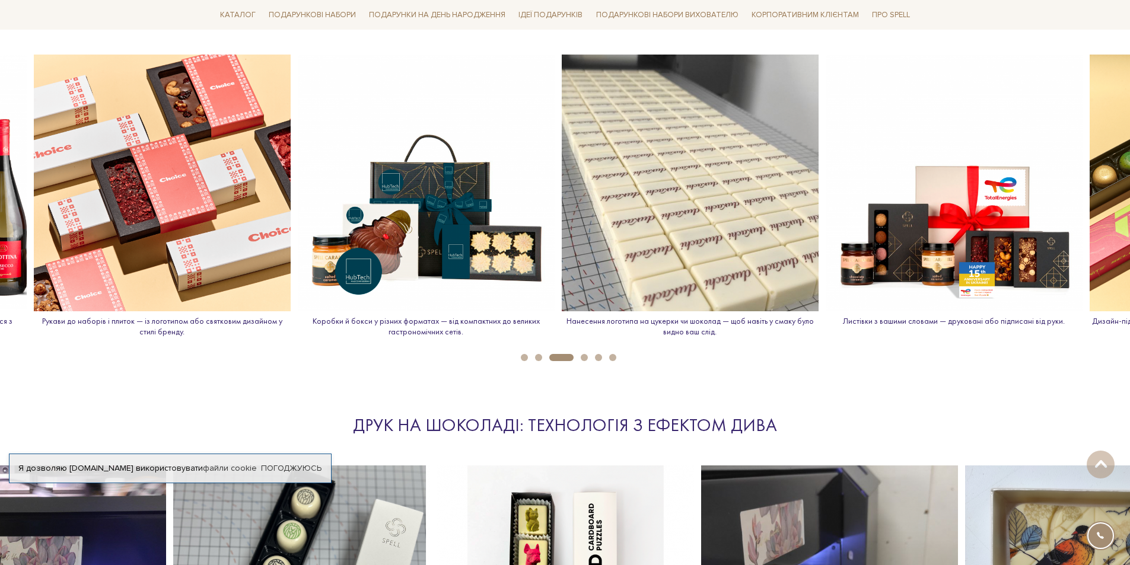
drag, startPoint x: 264, startPoint y: 196, endPoint x: 627, endPoint y: 192, distance: 362.9
click at [554, 196] on img at bounding box center [426, 183] width 257 height 257
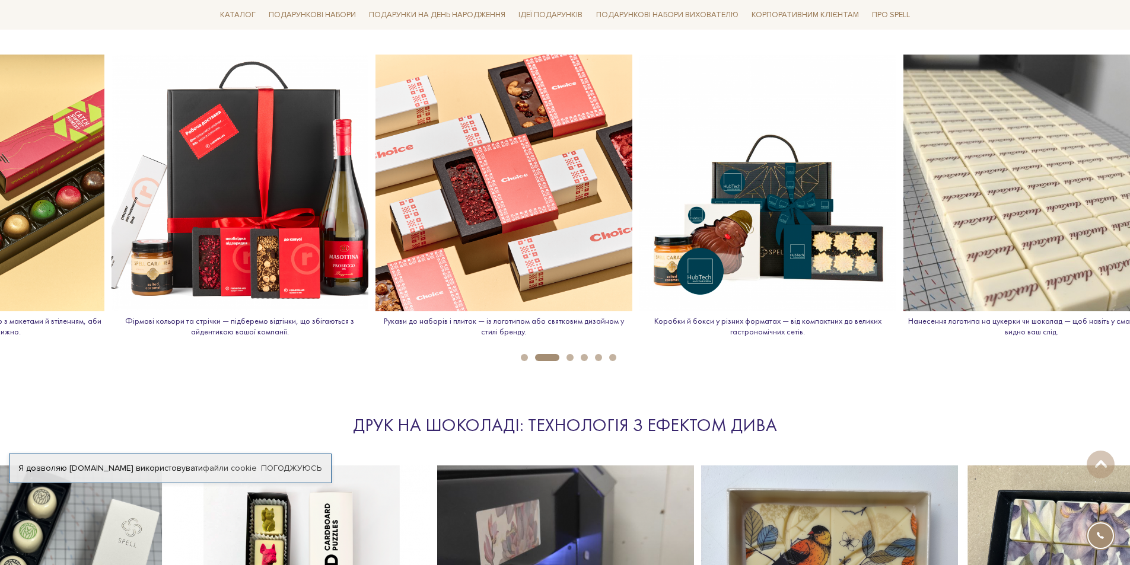
drag, startPoint x: 326, startPoint y: 187, endPoint x: 471, endPoint y: 199, distance: 145.2
click at [467, 202] on img at bounding box center [503, 183] width 257 height 257
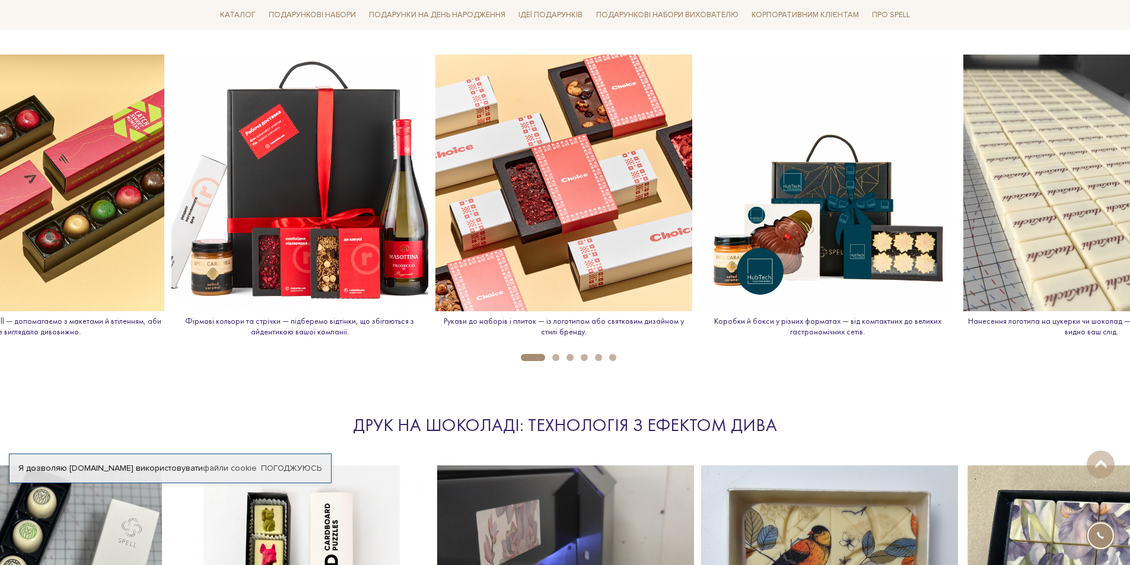
drag, startPoint x: 1059, startPoint y: 254, endPoint x: 734, endPoint y: 213, distance: 328.2
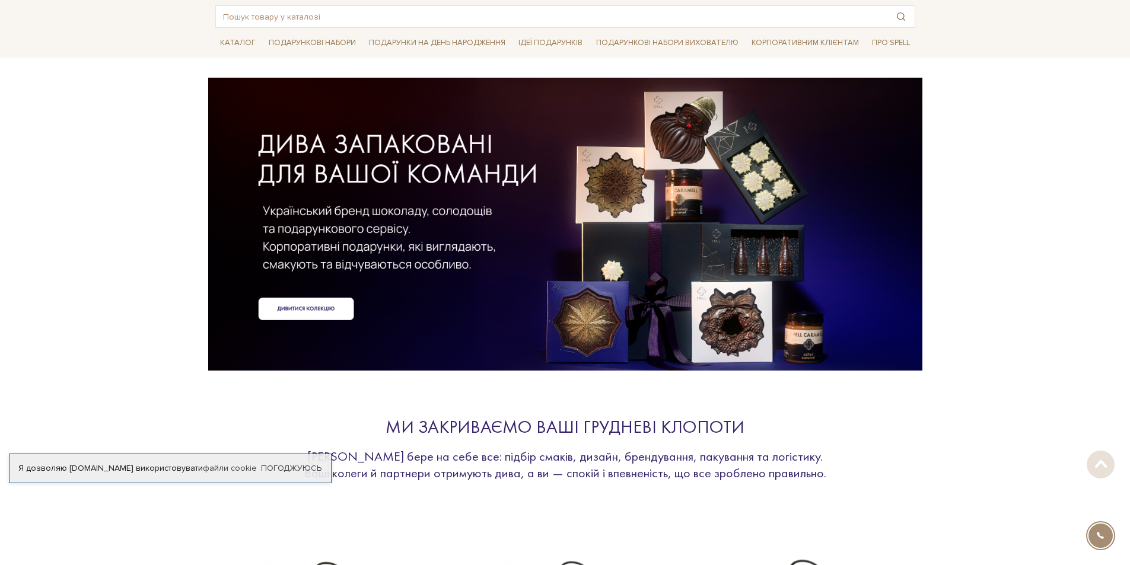
scroll to position [0, 0]
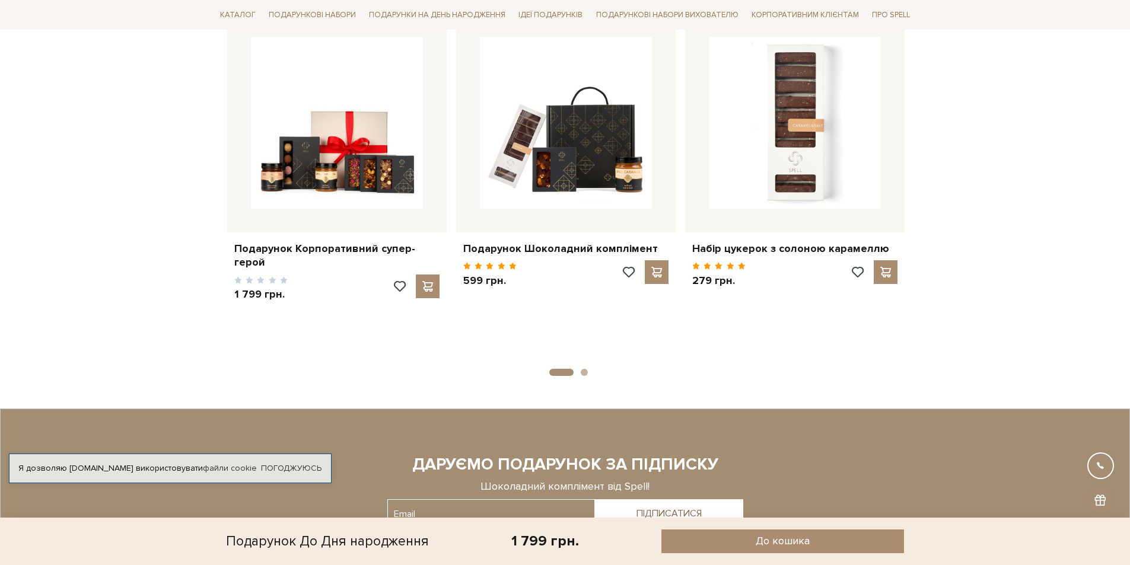
scroll to position [1209, 0]
